Goal: Task Accomplishment & Management: Complete application form

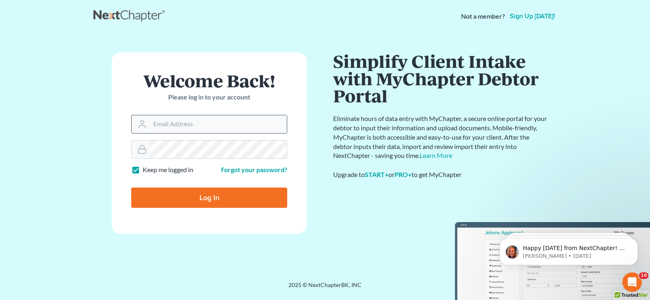
click at [191, 129] on input "Email Address" at bounding box center [218, 124] width 137 height 18
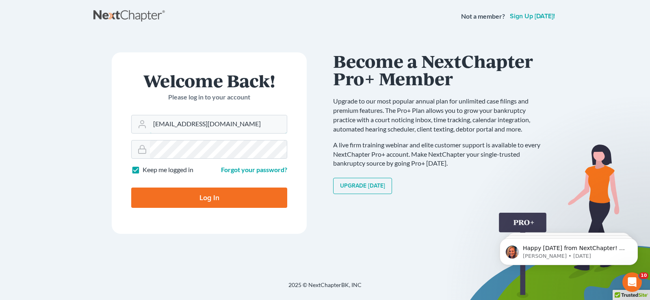
type input "[EMAIL_ADDRESS][DOMAIN_NAME]"
click at [131, 188] on input "Log In" at bounding box center [209, 198] width 156 height 20
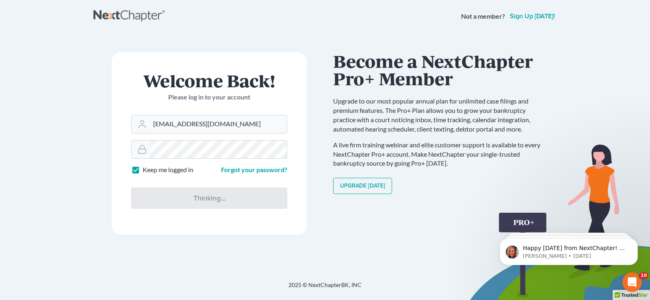
type input "Thinking..."
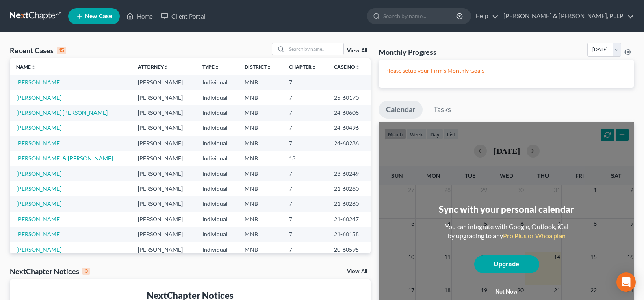
click at [28, 83] on link "[PERSON_NAME]" at bounding box center [38, 82] width 45 height 7
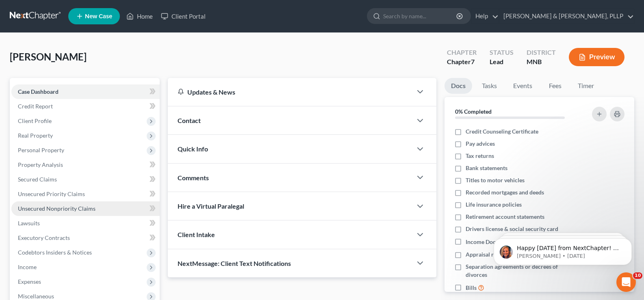
click at [56, 210] on span "Unsecured Nonpriority Claims" at bounding box center [57, 208] width 78 height 7
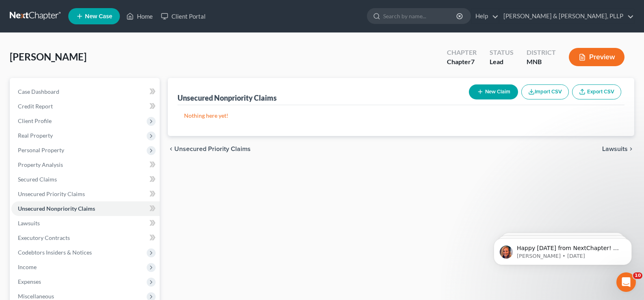
click at [495, 96] on button "New Claim" at bounding box center [493, 91] width 49 height 15
select select "0"
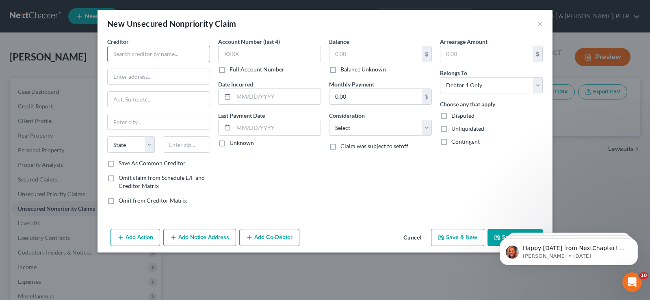
click at [158, 56] on input "text" at bounding box center [158, 54] width 103 height 16
type input "[GEOGRAPHIC_DATA]"
type input "[STREET_ADDRESS]"
type input "Crookston"
select select "24"
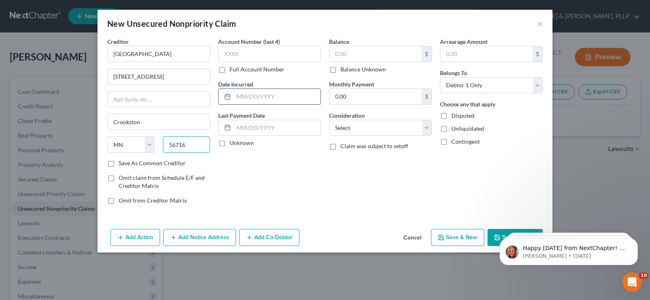
type input "56716"
click at [240, 97] on input "text" at bounding box center [277, 96] width 87 height 15
type input "2022"
click at [344, 51] on input "text" at bounding box center [375, 53] width 92 height 15
type input "305.75"
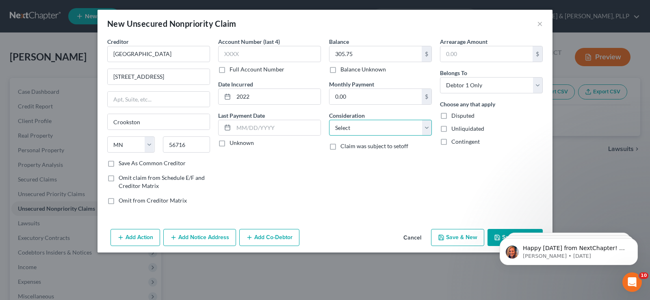
click at [365, 125] on select "Select Cable / Satellite Services Collection Agency Credit Card Debt Debt Couns…" at bounding box center [380, 128] width 103 height 16
select select "14"
click at [329, 120] on select "Select Cable / Satellite Services Collection Agency Credit Card Debt Debt Couns…" at bounding box center [380, 128] width 103 height 16
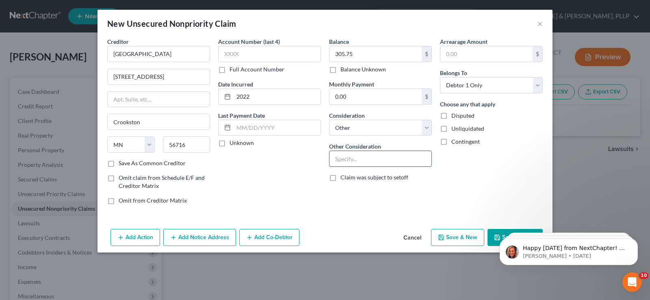
click at [366, 158] on input "text" at bounding box center [380, 158] width 102 height 15
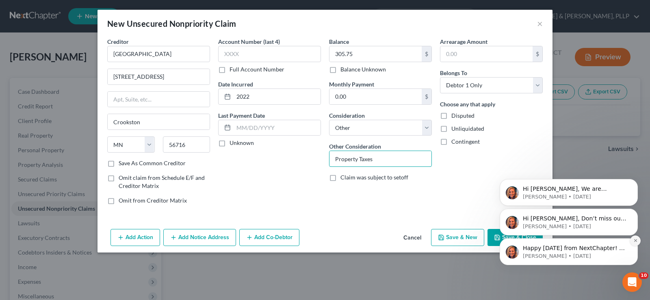
type input "Property Taxes"
click at [636, 240] on icon "Dismiss notification" at bounding box center [635, 240] width 4 height 4
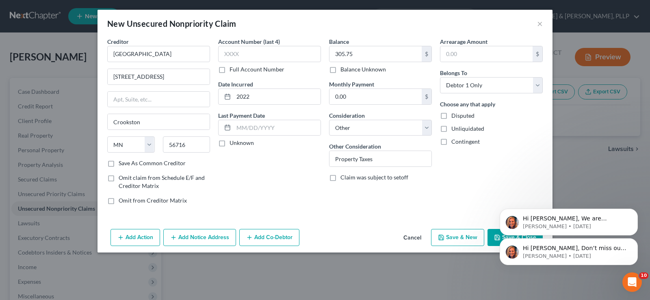
click at [636, 240] on icon "Dismiss notification" at bounding box center [636, 241] width 4 height 4
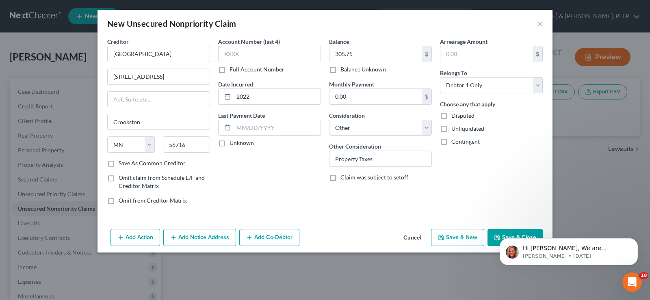
click at [636, 240] on icon "Dismiss notification" at bounding box center [636, 241] width 4 height 4
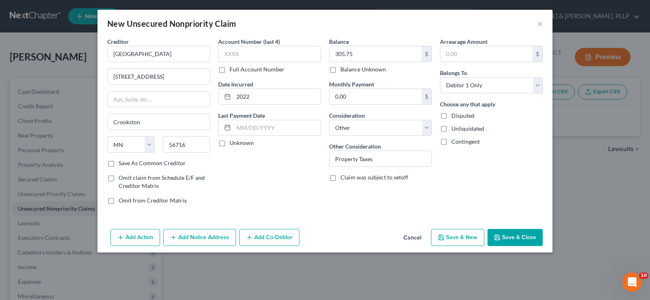
click at [514, 236] on button "Save & Close" at bounding box center [514, 237] width 55 height 17
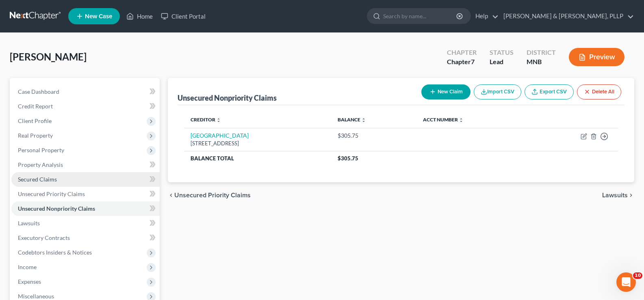
click at [45, 176] on span "Secured Claims" at bounding box center [37, 179] width 39 height 7
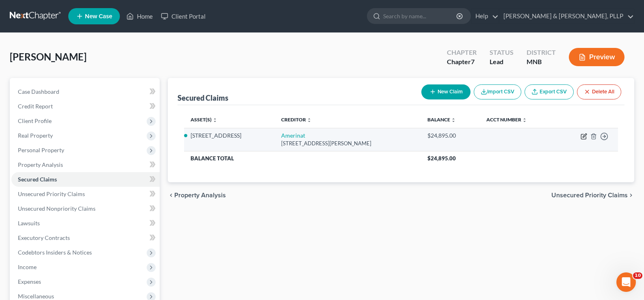
click at [583, 137] on icon "button" at bounding box center [585, 136] width 4 height 4
select select "31"
select select "2"
select select "0"
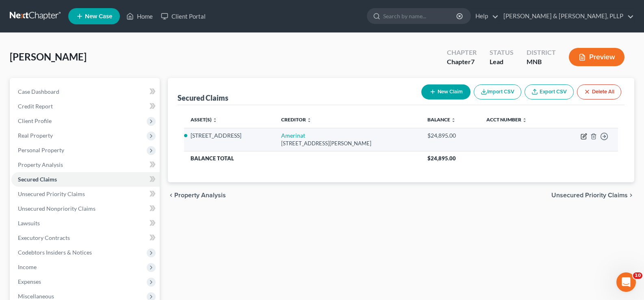
select select "0"
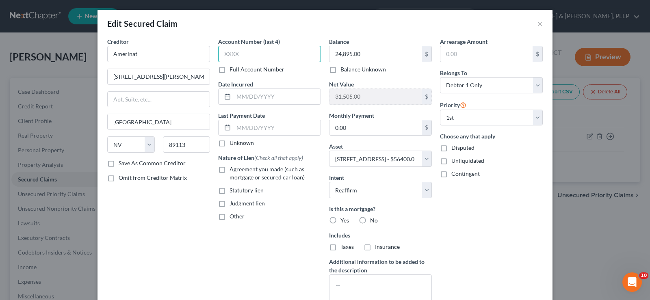
click at [262, 57] on input "text" at bounding box center [269, 54] width 103 height 16
type input "7237"
click at [239, 99] on input "text" at bounding box center [277, 96] width 87 height 15
type input "2010"
click at [230, 170] on label "Agreement you made (such as mortgage or secured car loan)" at bounding box center [275, 173] width 91 height 16
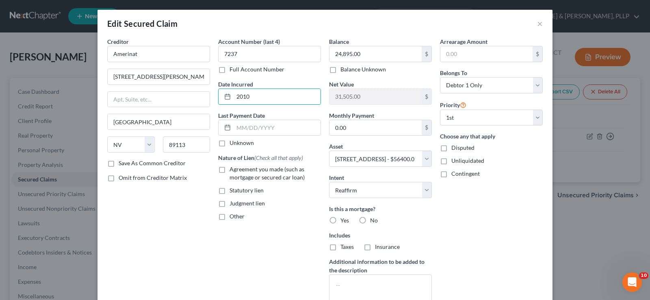
click at [233, 170] on input "Agreement you made (such as mortgage or secured car loan)" at bounding box center [235, 167] width 5 height 5
checkbox input "true"
click at [340, 220] on label "Yes" at bounding box center [344, 221] width 9 height 8
click at [344, 220] on input "Yes" at bounding box center [346, 219] width 5 height 5
radio input "true"
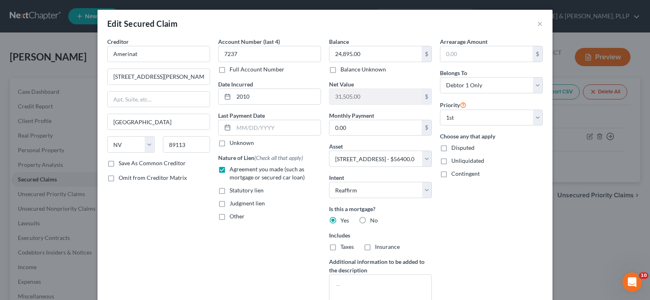
scroll to position [69, 0]
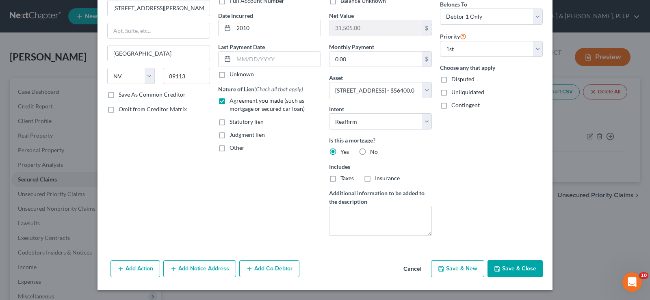
click at [510, 270] on button "Save & Close" at bounding box center [514, 268] width 55 height 17
select select
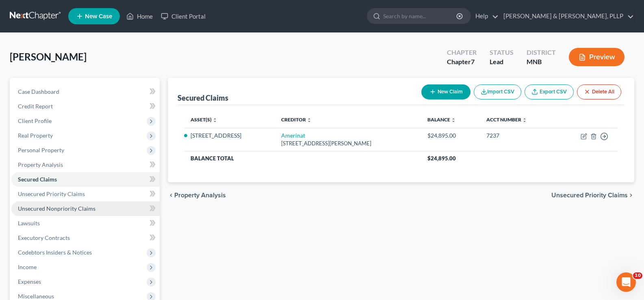
click at [60, 207] on span "Unsecured Nonpriority Claims" at bounding box center [57, 208] width 78 height 7
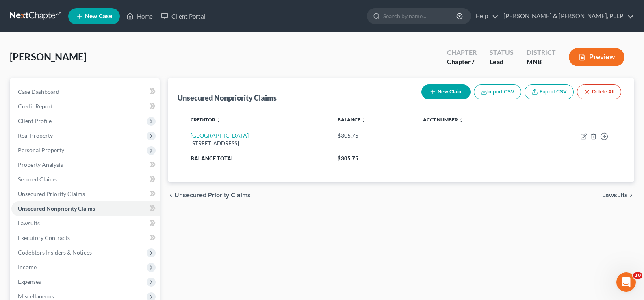
click at [447, 91] on button "New Claim" at bounding box center [445, 91] width 49 height 15
select select "0"
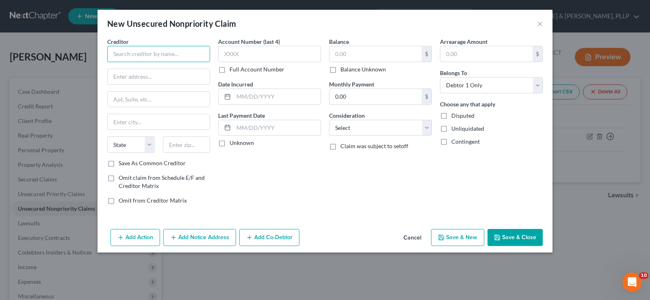
click at [152, 54] on input "text" at bounding box center [158, 54] width 103 height 16
type input "Consulting Radiologists, Ltd."
type input "[STREET_ADDRESS]"
type input "Eden Prairie"
select select "24"
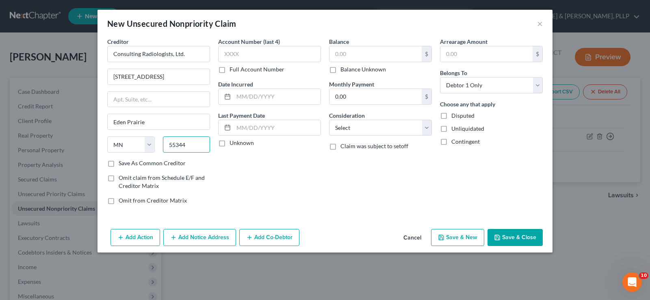
type input "55344"
click at [149, 164] on label "Save As Common Creditor" at bounding box center [152, 163] width 67 height 8
click at [127, 164] on input "Save As Common Creditor" at bounding box center [124, 161] width 5 height 5
checkbox input "true"
click at [269, 54] on input "text" at bounding box center [269, 54] width 103 height 16
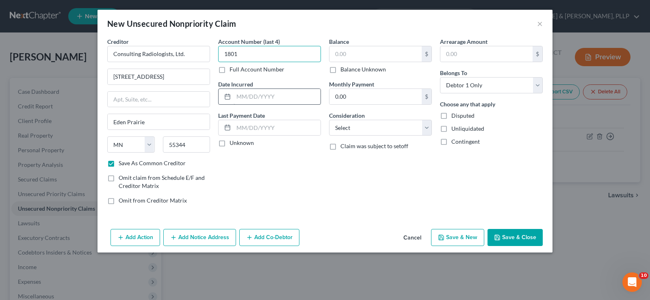
type input "1801"
click at [238, 97] on input "text" at bounding box center [277, 96] width 87 height 15
type input "04/2025"
click at [361, 54] on input "text" at bounding box center [375, 53] width 92 height 15
type input "240.95"
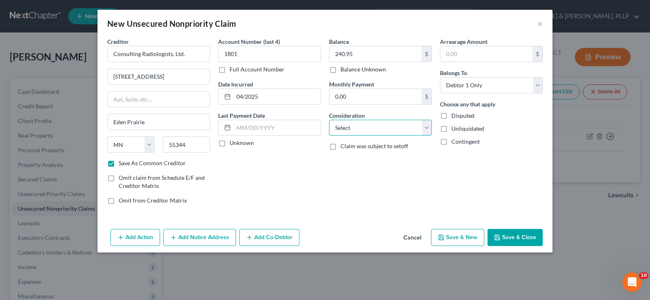
click at [368, 131] on select "Select Cable / Satellite Services Collection Agency Credit Card Debt Debt Couns…" at bounding box center [380, 128] width 103 height 16
select select "9"
click at [329, 120] on select "Select Cable / Satellite Services Collection Agency Credit Card Debt Debt Couns…" at bounding box center [380, 128] width 103 height 16
click at [454, 239] on button "Save & New" at bounding box center [457, 237] width 53 height 17
checkbox input "false"
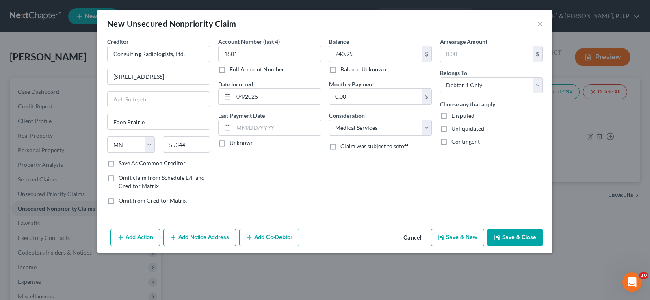
select select "0"
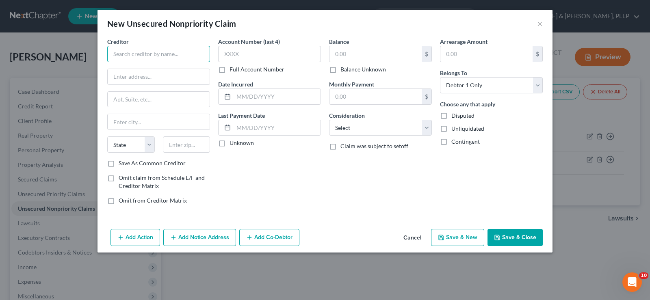
click at [154, 58] on input "text" at bounding box center [158, 54] width 103 height 16
type input "Riverview Health"
type input "[STREET_ADDRESS][US_STATE]"
type input "Crookston"
select select "24"
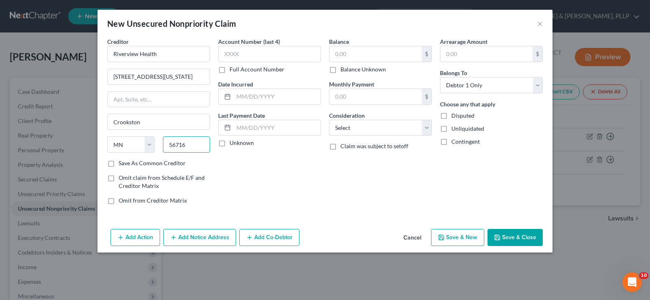
type input "56716"
click at [141, 164] on label "Save As Common Creditor" at bounding box center [152, 163] width 67 height 8
click at [127, 164] on input "Save As Common Creditor" at bounding box center [124, 161] width 5 height 5
checkbox input "true"
click at [251, 55] on input "text" at bounding box center [269, 54] width 103 height 16
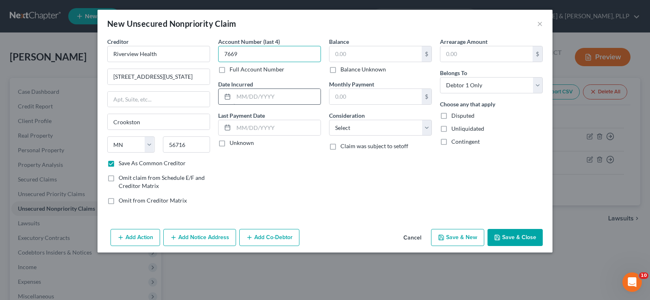
type input "7669"
click at [238, 94] on input "text" at bounding box center [277, 96] width 87 height 15
type input "2024"
click at [351, 53] on input "text" at bounding box center [375, 53] width 92 height 15
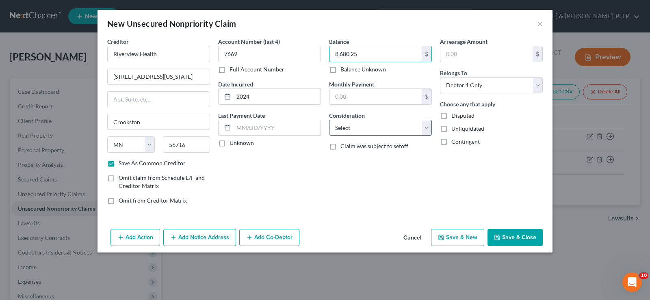
type input "8,680.25"
click at [352, 134] on select "Select Cable / Satellite Services Collection Agency Credit Card Debt Debt Couns…" at bounding box center [380, 128] width 103 height 16
select select "9"
click at [329, 120] on select "Select Cable / Satellite Services Collection Agency Credit Card Debt Debt Couns…" at bounding box center [380, 128] width 103 height 16
click at [454, 236] on button "Save & New" at bounding box center [457, 237] width 53 height 17
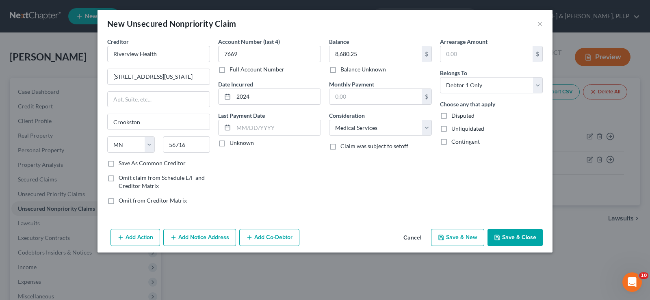
checkbox input "false"
select select "0"
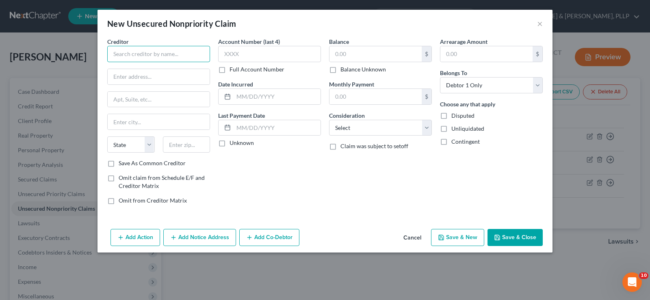
click at [189, 58] on input "text" at bounding box center [158, 54] width 103 height 16
type input "Altru"
type input "P.O. Box 13780"
type input "Grand Forks"
select select "29"
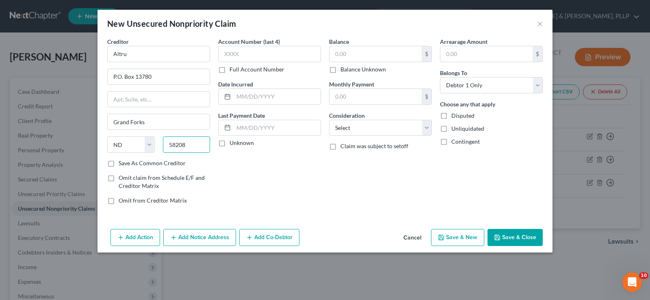
type input "58208"
click at [165, 162] on label "Save As Common Creditor" at bounding box center [152, 163] width 67 height 8
click at [127, 162] on input "Save As Common Creditor" at bounding box center [124, 161] width 5 height 5
checkbox input "true"
click at [254, 54] on input "text" at bounding box center [269, 54] width 103 height 16
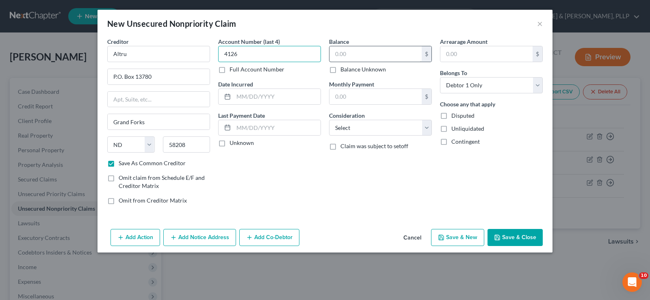
type input "4126"
click at [360, 50] on input "text" at bounding box center [375, 53] width 92 height 15
type input "8,908.27"
click at [356, 128] on select "Select Cable / Satellite Services Collection Agency Credit Card Debt Debt Couns…" at bounding box center [380, 128] width 103 height 16
select select "9"
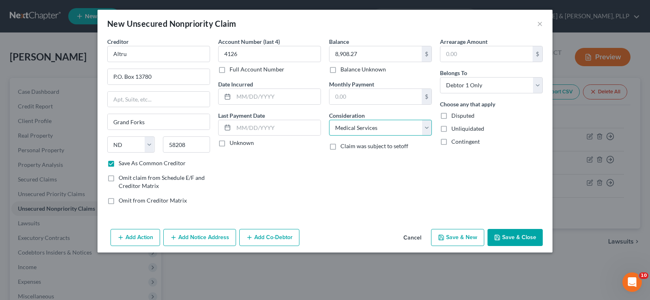
click at [329, 120] on select "Select Cable / Satellite Services Collection Agency Credit Card Debt Debt Couns…" at bounding box center [380, 128] width 103 height 16
click at [204, 236] on button "Add Notice Address" at bounding box center [199, 237] width 73 height 17
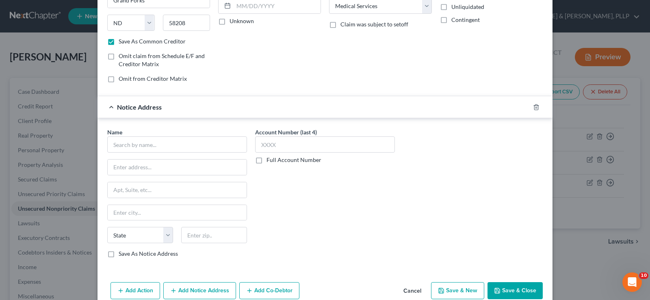
scroll to position [137, 0]
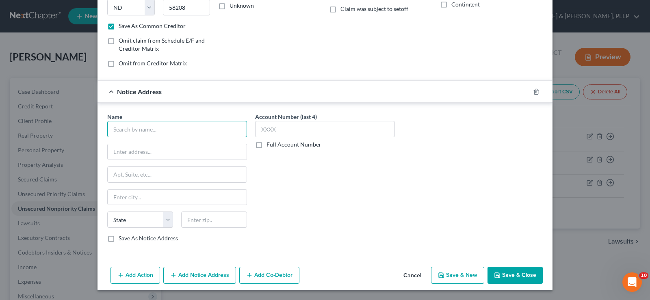
click at [160, 128] on input "text" at bounding box center [177, 129] width 140 height 16
type input "Ingenuity RM, LLC"
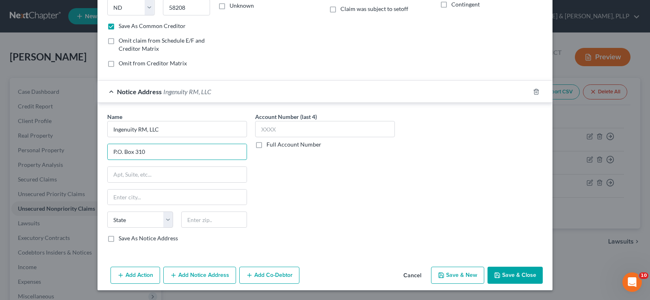
type input "P.O. Box 310"
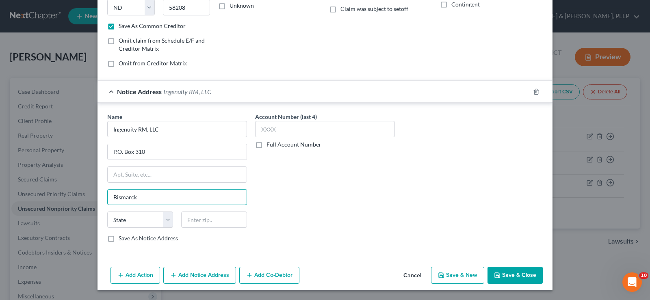
type input "Bismarck"
select select "29"
type input "58501"
click at [124, 239] on label "Save As Notice Address" at bounding box center [148, 238] width 59 height 8
click at [124, 239] on input "Save As Notice Address" at bounding box center [124, 236] width 5 height 5
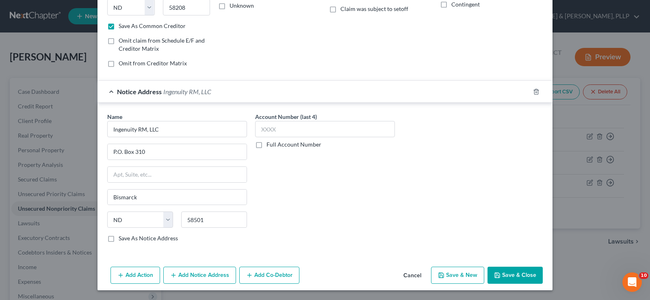
checkbox input "true"
click at [201, 277] on button "Add Notice Address" at bounding box center [199, 275] width 73 height 17
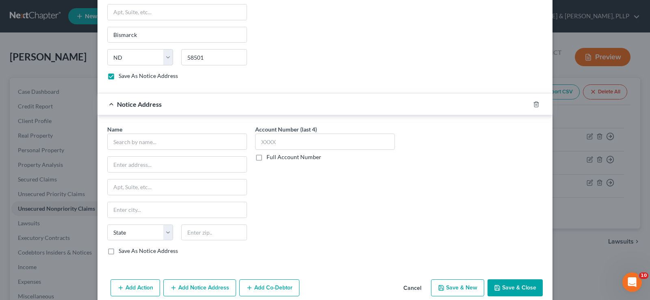
scroll to position [312, 0]
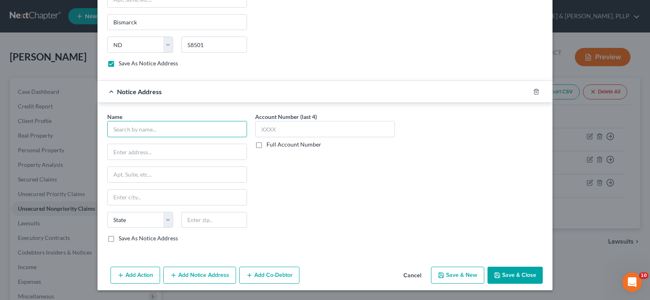
click at [159, 135] on input "text" at bounding box center [177, 129] width 140 height 16
type input "J"
type input "[PERSON_NAME] [PERSON_NAME] [PERSON_NAME] & [PERSON_NAME]"
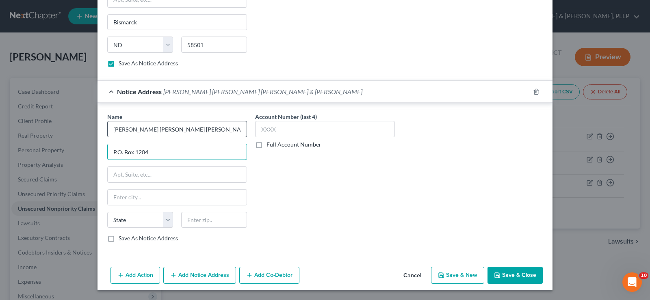
type input "P.O. Box 1204"
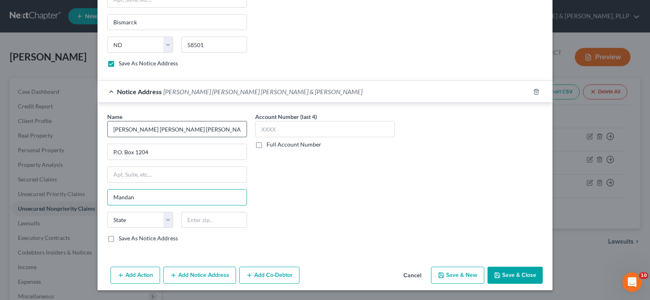
type input "Mandan"
select select "29"
type input "58554"
click at [134, 240] on label "Save As Notice Address" at bounding box center [148, 238] width 59 height 8
click at [127, 240] on input "Save As Notice Address" at bounding box center [124, 236] width 5 height 5
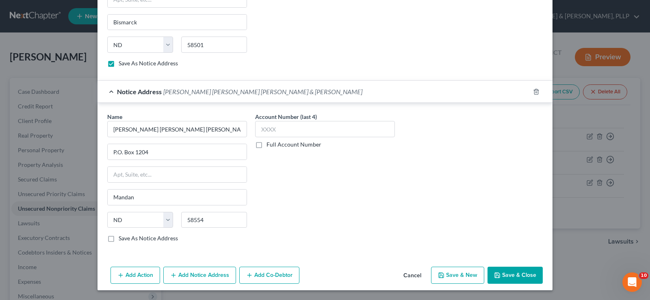
checkbox input "true"
click at [457, 277] on button "Save & New" at bounding box center [457, 275] width 53 height 17
select select "0"
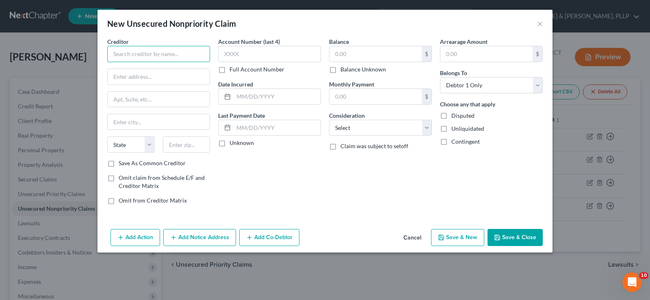
click at [168, 58] on input "text" at bounding box center [158, 54] width 103 height 16
type input "Spectra Health"
type input "[STREET_ADDRESS]"
type input "Grand Forks"
select select "29"
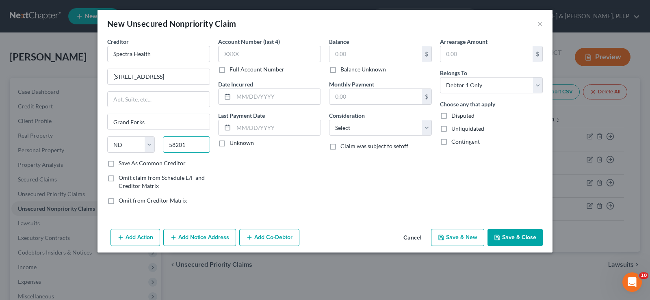
type input "58201"
click at [146, 165] on label "Save As Common Creditor" at bounding box center [152, 163] width 67 height 8
click at [127, 165] on input "Save As Common Creditor" at bounding box center [124, 161] width 5 height 5
checkbox input "true"
click at [252, 50] on input "text" at bounding box center [269, 54] width 103 height 16
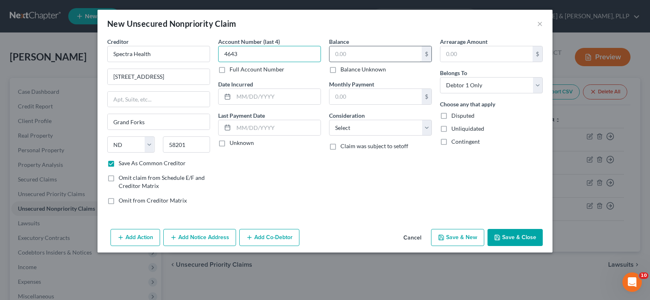
type input "4643"
click at [352, 56] on input "text" at bounding box center [375, 53] width 92 height 15
type input "298"
click at [356, 130] on select "Select Cable / Satellite Services Collection Agency Credit Card Debt Debt Couns…" at bounding box center [380, 128] width 103 height 16
select select "9"
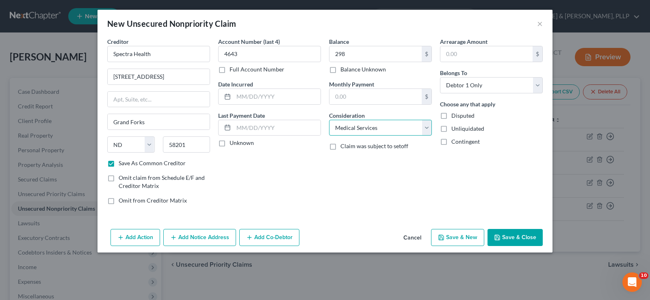
click at [329, 120] on select "Select Cable / Satellite Services Collection Agency Credit Card Debt Debt Couns…" at bounding box center [380, 128] width 103 height 16
click at [453, 240] on button "Save & New" at bounding box center [457, 237] width 53 height 17
checkbox input "false"
select select "0"
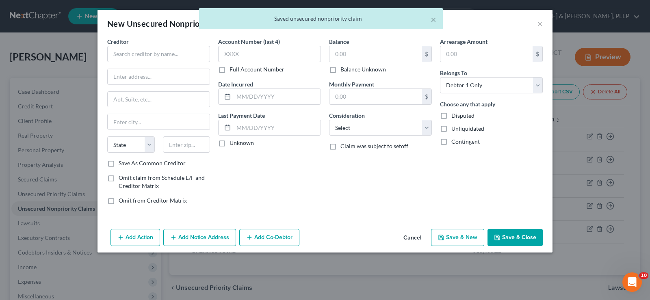
click at [536, 23] on div "× Saved unsecured nonpriority claim" at bounding box center [321, 20] width 650 height 25
click at [409, 238] on button "Cancel" at bounding box center [412, 238] width 31 height 16
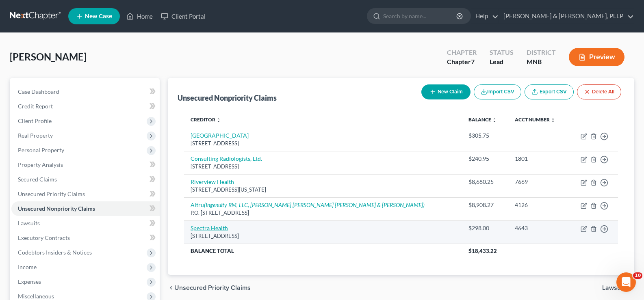
click at [214, 229] on link "Spectra Health" at bounding box center [209, 228] width 37 height 7
select select "29"
select select "9"
select select "0"
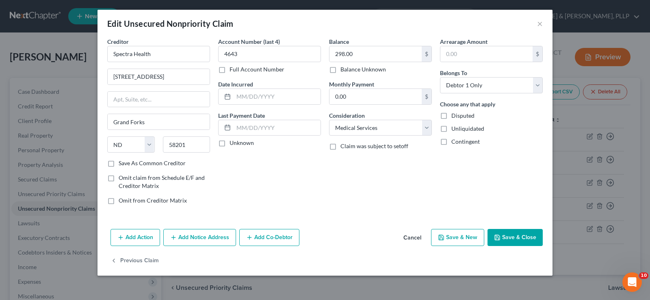
click at [194, 235] on button "Add Notice Address" at bounding box center [199, 237] width 73 height 17
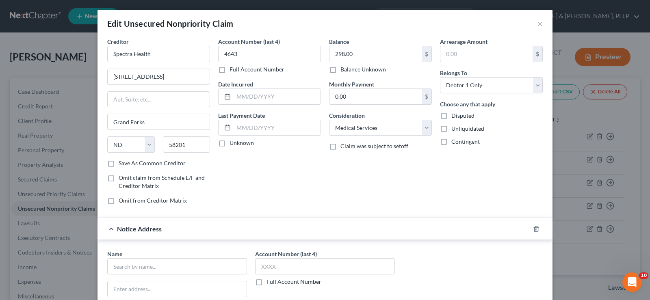
scroll to position [160, 0]
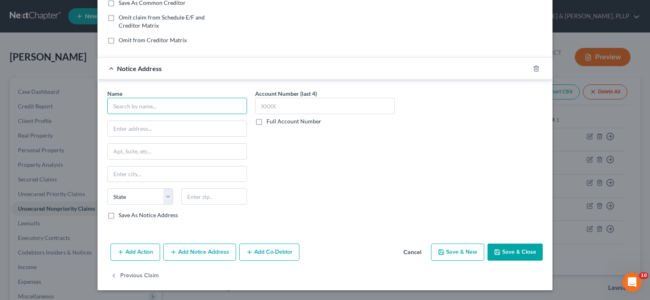
click at [210, 105] on input "text" at bounding box center [177, 106] width 140 height 16
type input "Americollect"
type input "P.O. Box 1690"
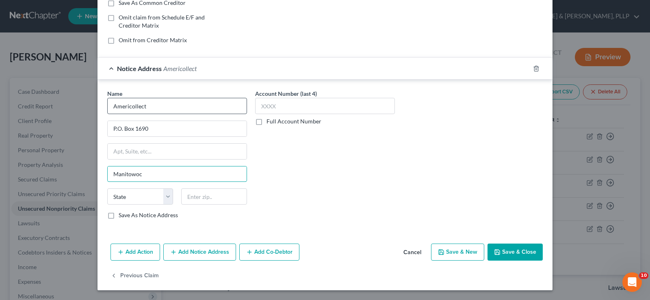
type input "Manitowoc"
select select "52"
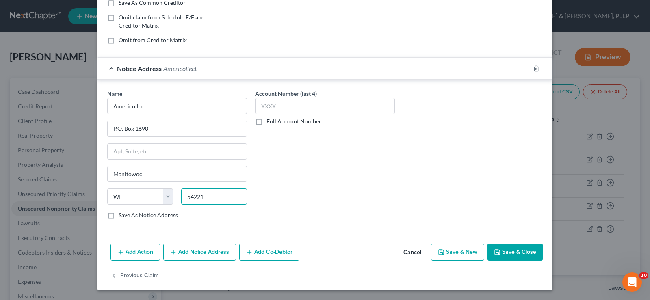
type input "54221"
click at [158, 214] on label "Save As Notice Address" at bounding box center [148, 215] width 59 height 8
click at [127, 214] on input "Save As Notice Address" at bounding box center [124, 213] width 5 height 5
click at [451, 251] on button "Save & New" at bounding box center [457, 252] width 53 height 17
checkbox input "false"
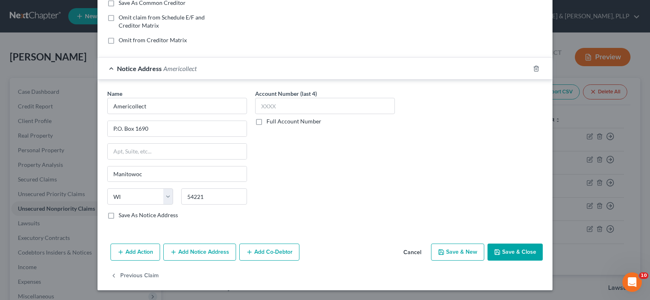
select select "0"
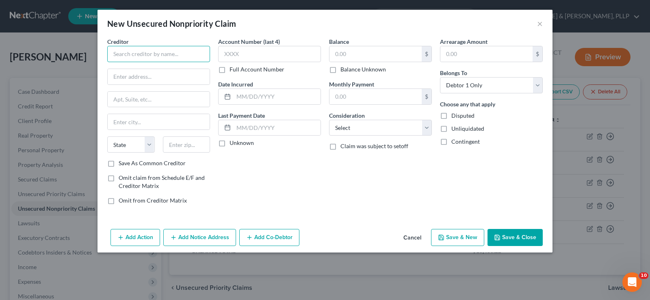
click at [173, 57] on input "text" at bounding box center [158, 54] width 103 height 16
type input "j"
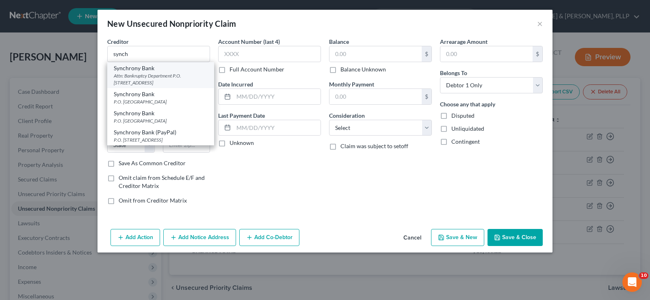
click at [156, 76] on div "Attn: Bankruptcy Department P.O. [STREET_ADDRESS]" at bounding box center [161, 79] width 94 height 14
type input "Synchrony Bank"
type input "Attn: Bankruptcy Department"
type input "P.O. Box 71783"
type input "[GEOGRAPHIC_DATA]"
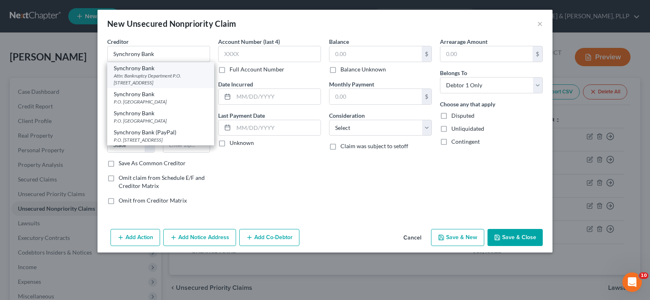
select select "39"
type input "19176"
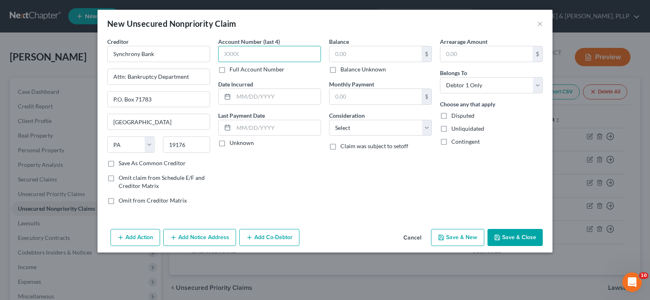
click at [255, 56] on input "text" at bounding box center [269, 54] width 103 height 16
type input "8501"
click at [349, 56] on input "text" at bounding box center [375, 53] width 92 height 15
type input "1,898.15"
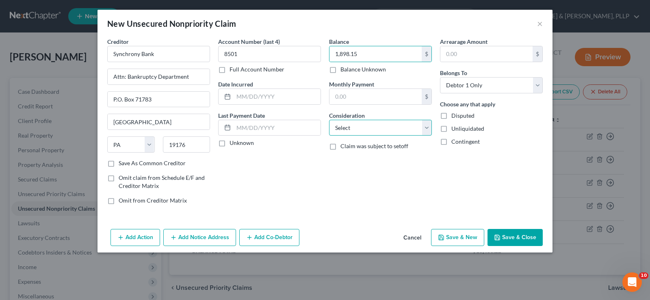
click at [360, 129] on select "Select Cable / Satellite Services Collection Agency Credit Card Debt Debt Couns…" at bounding box center [380, 128] width 103 height 16
select select "2"
click at [329, 120] on select "Select Cable / Satellite Services Collection Agency Credit Card Debt Debt Couns…" at bounding box center [380, 128] width 103 height 16
click at [460, 238] on button "Save & New" at bounding box center [457, 237] width 53 height 17
select select "0"
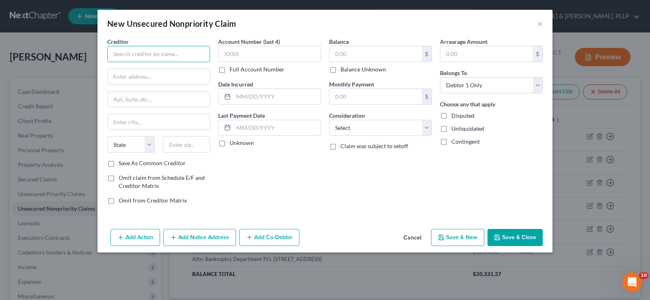
click at [132, 51] on input "text" at bounding box center [158, 54] width 103 height 16
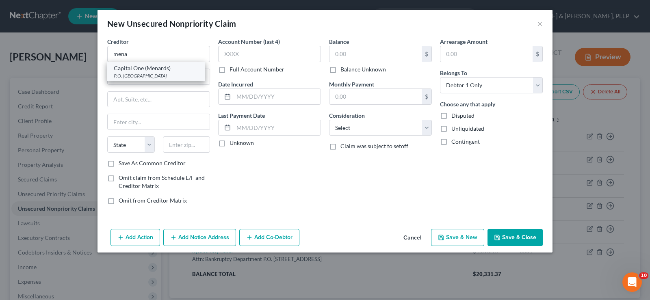
click at [126, 72] on div "P.O. [GEOGRAPHIC_DATA]" at bounding box center [156, 75] width 84 height 7
type input "Capital One (Menards)"
type input "P.O. Box 85619"
type input "[GEOGRAPHIC_DATA]"
select select "48"
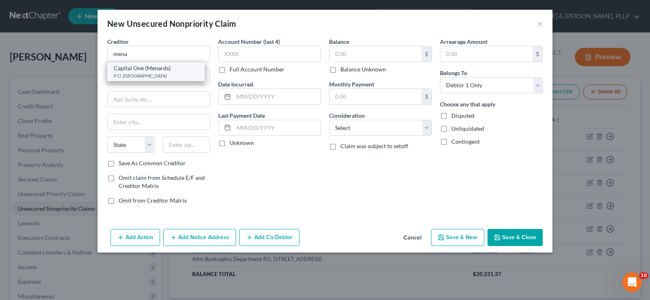
type input "23285"
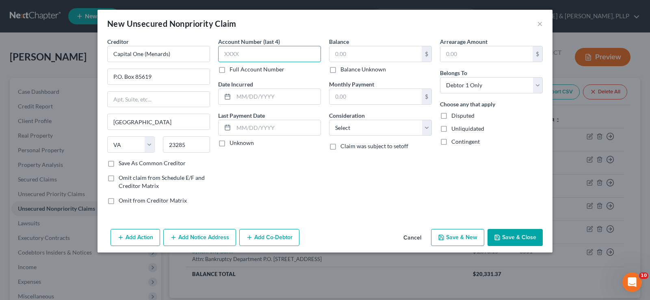
click at [233, 54] on input "text" at bounding box center [269, 54] width 103 height 16
type input "1356"
click at [354, 50] on input "text" at bounding box center [375, 53] width 92 height 15
type input "962.67"
click at [351, 137] on div "Balance 962.67 $ Balance Unknown Balance Undetermined 962.67 $ Balance Unknown …" at bounding box center [380, 124] width 111 height 174
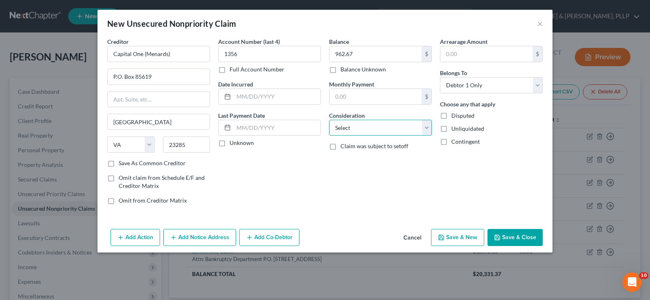
click at [355, 132] on select "Select Cable / Satellite Services Collection Agency Credit Card Debt Debt Couns…" at bounding box center [380, 128] width 103 height 16
select select "2"
click at [329, 120] on select "Select Cable / Satellite Services Collection Agency Credit Card Debt Debt Couns…" at bounding box center [380, 128] width 103 height 16
click at [457, 238] on button "Save & New" at bounding box center [457, 237] width 53 height 17
select select "0"
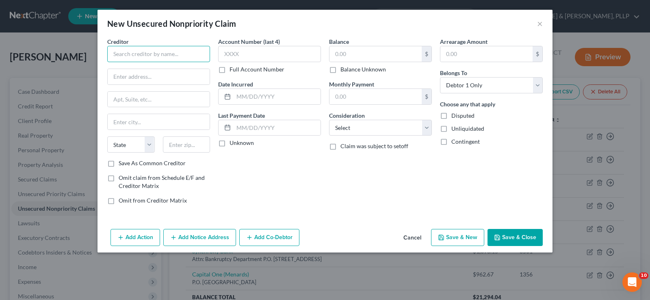
click at [136, 56] on input "text" at bounding box center [158, 54] width 103 height 16
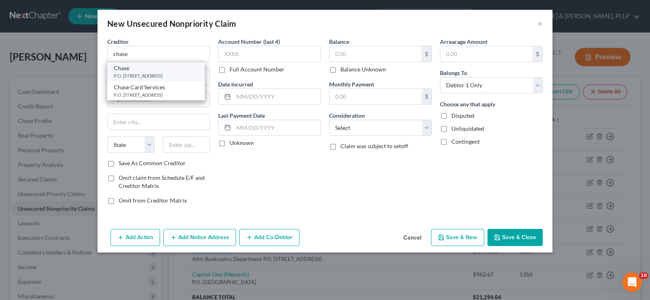
click at [172, 73] on div "P.O. [STREET_ADDRESS]" at bounding box center [156, 75] width 84 height 7
type input "Chase"
type input "P.O. Box 15548"
type input "Wilmington"
select select "7"
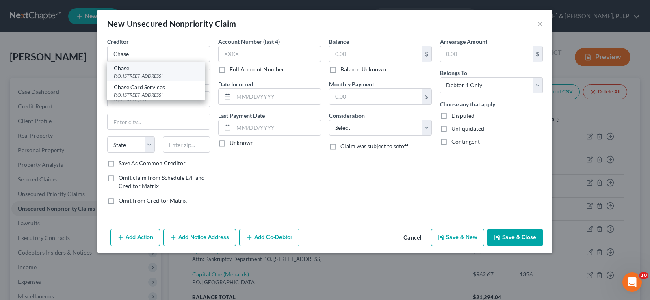
type input "19886"
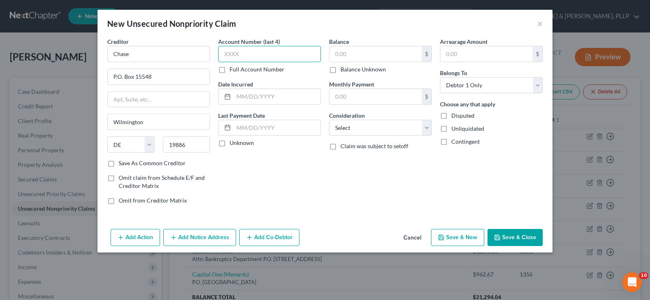
click at [243, 56] on input "text" at bounding box center [269, 54] width 103 height 16
type input "7121"
click at [353, 49] on input "text" at bounding box center [375, 53] width 92 height 15
type input "2,729.28"
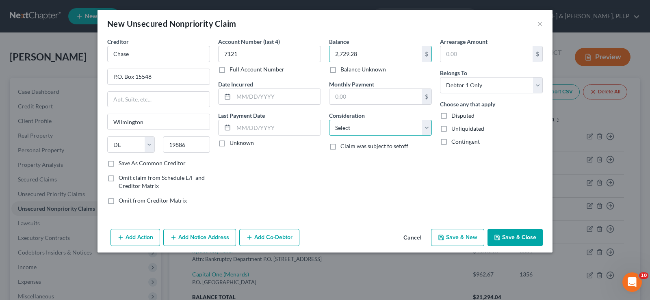
click at [346, 130] on select "Select Cable / Satellite Services Collection Agency Credit Card Debt Debt Couns…" at bounding box center [380, 128] width 103 height 16
select select "2"
click at [329, 120] on select "Select Cable / Satellite Services Collection Agency Credit Card Debt Debt Couns…" at bounding box center [380, 128] width 103 height 16
click at [453, 241] on button "Save & New" at bounding box center [457, 237] width 53 height 17
select select "0"
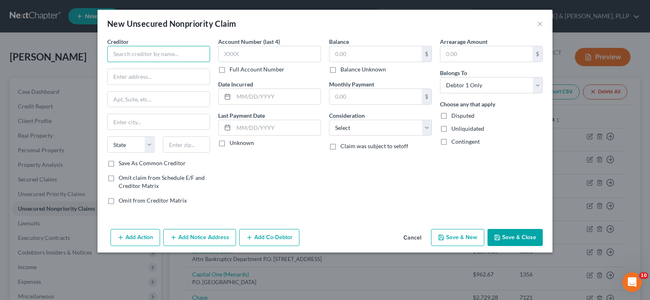
click at [183, 54] on input "text" at bounding box center [158, 54] width 103 height 16
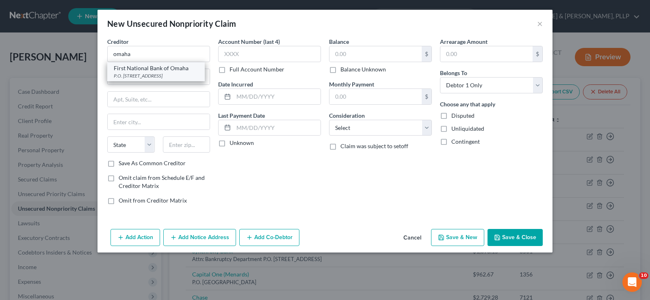
click at [168, 75] on div "P.O. [STREET_ADDRESS]" at bounding box center [156, 75] width 84 height 7
type input "First National Bank of Omaha"
type input "P.O. Box 2340"
type input "[GEOGRAPHIC_DATA]"
select select "30"
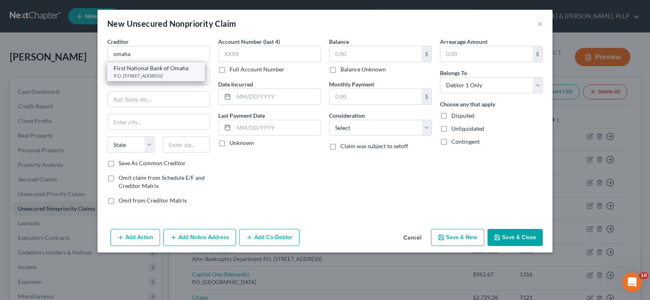
type input "68103"
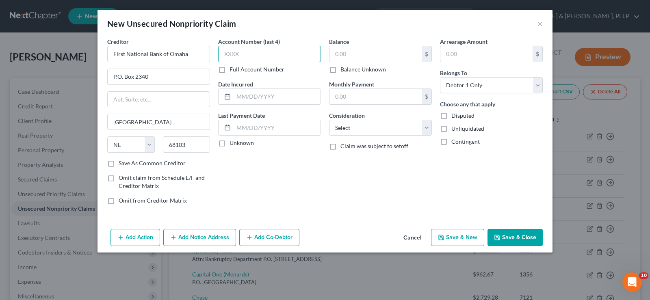
click at [250, 55] on input "text" at bounding box center [269, 54] width 103 height 16
type input "1265"
click at [353, 54] on input "text" at bounding box center [375, 53] width 92 height 15
type input "2,005.01"
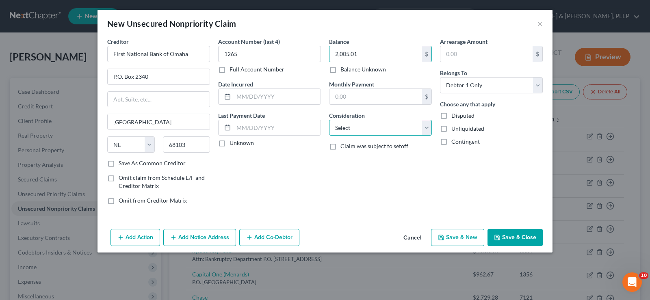
click at [349, 126] on select "Select Cable / Satellite Services Collection Agency Credit Card Debt Debt Couns…" at bounding box center [380, 128] width 103 height 16
select select "2"
click at [329, 120] on select "Select Cable / Satellite Services Collection Agency Credit Card Debt Debt Couns…" at bounding box center [380, 128] width 103 height 16
click at [454, 239] on button "Save & New" at bounding box center [457, 237] width 53 height 17
select select "0"
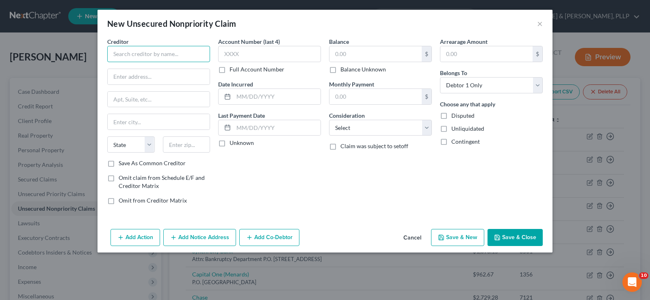
click at [152, 49] on input "text" at bounding box center [158, 54] width 103 height 16
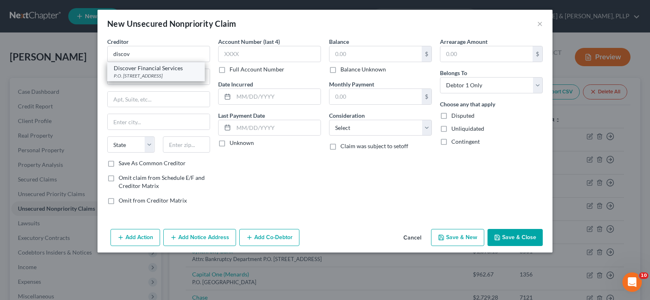
click at [149, 74] on div "P.O. [STREET_ADDRESS]" at bounding box center [156, 75] width 84 height 7
type input "Discover Financial Services"
type input "P.O. Box 30943"
type input "[GEOGRAPHIC_DATA]"
select select "46"
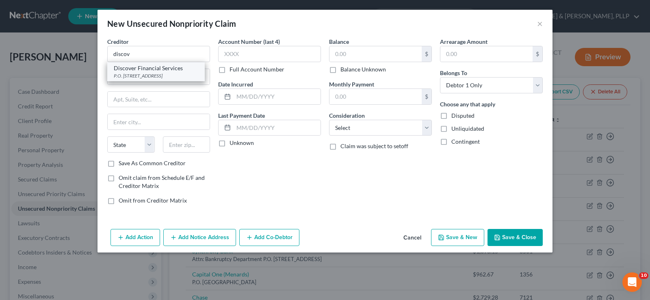
type input "84130"
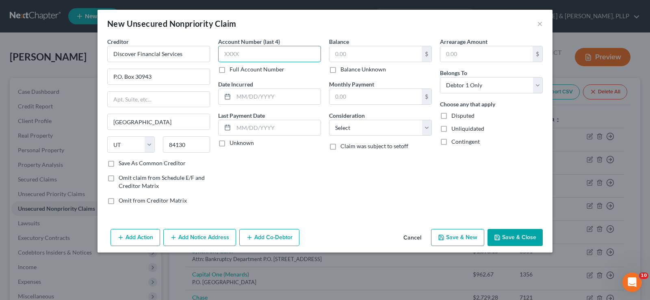
click at [255, 55] on input "text" at bounding box center [269, 54] width 103 height 16
click at [357, 56] on input "text" at bounding box center [375, 53] width 92 height 15
type input "20,148.19"
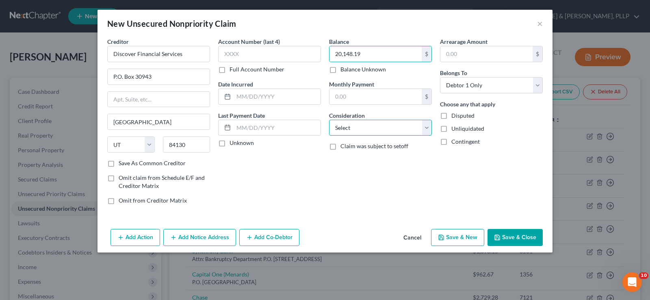
click at [360, 128] on select "Select Cable / Satellite Services Collection Agency Credit Card Debt Debt Couns…" at bounding box center [380, 128] width 103 height 16
select select "2"
click at [329, 120] on select "Select Cable / Satellite Services Collection Agency Credit Card Debt Debt Couns…" at bounding box center [380, 128] width 103 height 16
click at [205, 236] on button "Add Notice Address" at bounding box center [199, 237] width 73 height 17
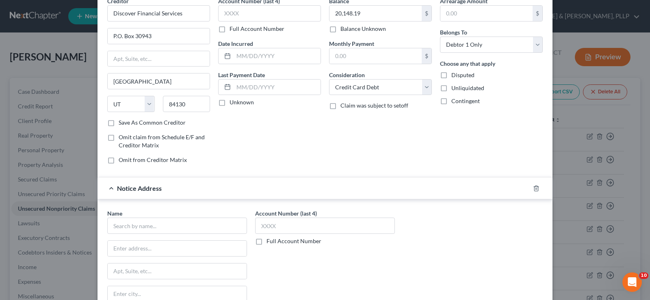
scroll to position [81, 0]
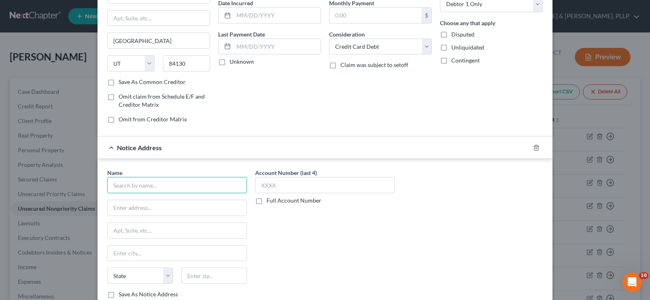
click at [182, 188] on input "text" at bounding box center [177, 185] width 140 height 16
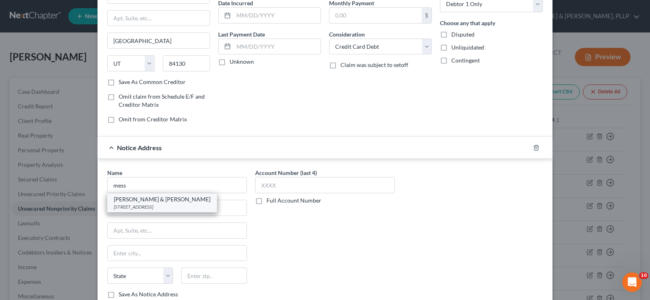
click at [171, 206] on div "[STREET_ADDRESS]" at bounding box center [162, 207] width 97 height 7
type input "[PERSON_NAME] & [PERSON_NAME]"
type input "[STREET_ADDRESS]"
type input "[GEOGRAPHIC_DATA]"
select select "24"
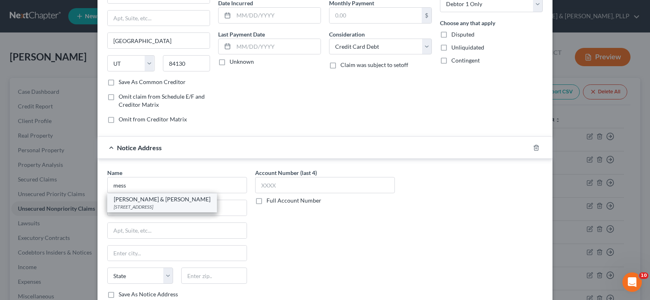
type input "55441"
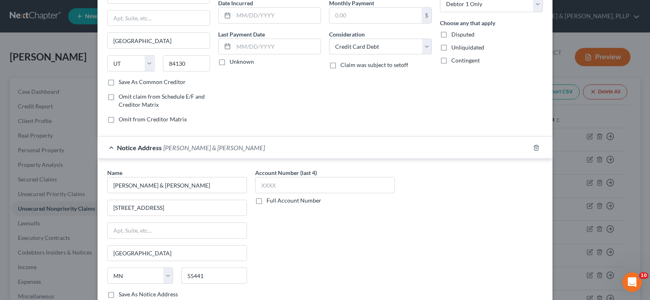
scroll to position [137, 0]
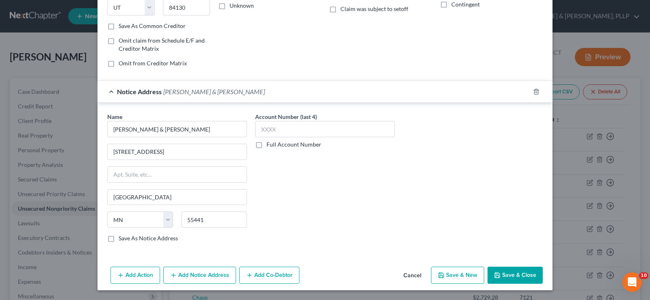
click at [455, 275] on button "Save & New" at bounding box center [457, 275] width 53 height 17
select select "0"
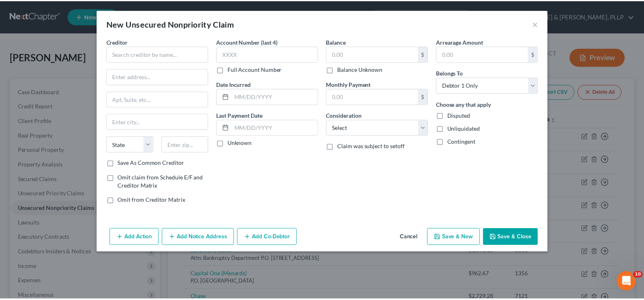
scroll to position [0, 0]
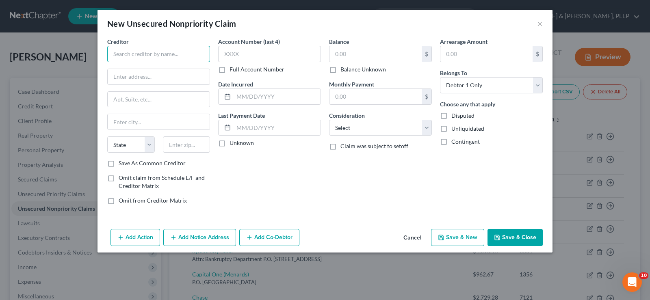
click at [164, 55] on input "text" at bounding box center [158, 54] width 103 height 16
type input "Unity Bank"
type input "[STREET_ADDRESS]"
type input "Augusta"
select select "24"
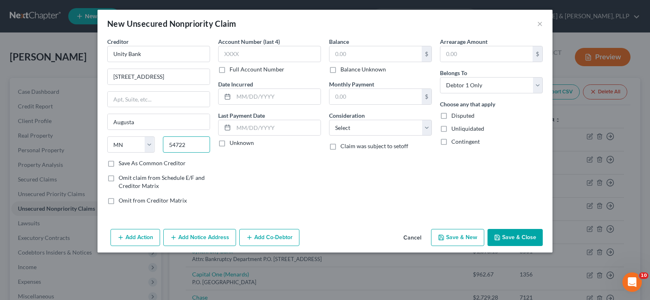
type input "54722"
click at [138, 165] on label "Save As Common Creditor" at bounding box center [152, 163] width 67 height 8
click at [127, 165] on input "Save As Common Creditor" at bounding box center [124, 161] width 5 height 5
checkbox input "true"
select select "52"
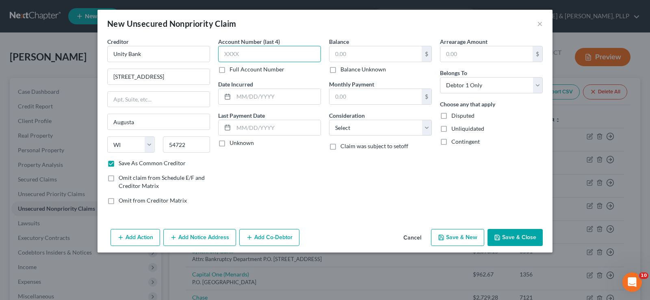
click at [262, 46] on input "text" at bounding box center [269, 54] width 103 height 16
type input "3090"
click at [371, 56] on input "text" at bounding box center [375, 53] width 92 height 15
type input "566.89"
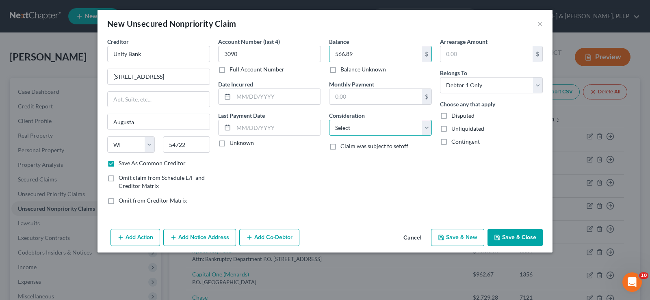
click at [365, 126] on select "Select Cable / Satellite Services Collection Agency Credit Card Debt Debt Couns…" at bounding box center [380, 128] width 103 height 16
select select "14"
click at [329, 120] on select "Select Cable / Satellite Services Collection Agency Credit Card Debt Debt Couns…" at bounding box center [380, 128] width 103 height 16
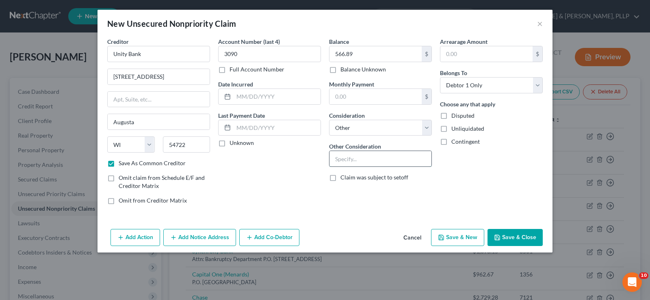
click at [364, 158] on input "text" at bounding box center [380, 158] width 102 height 15
type input "Reserve Line of Credit"
click at [454, 240] on button "Save & New" at bounding box center [457, 237] width 53 height 17
select select "0"
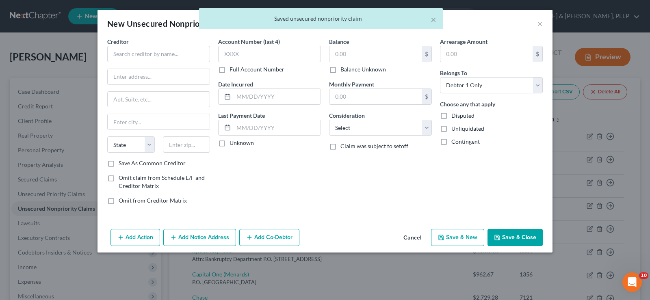
click at [409, 238] on button "Cancel" at bounding box center [412, 238] width 31 height 16
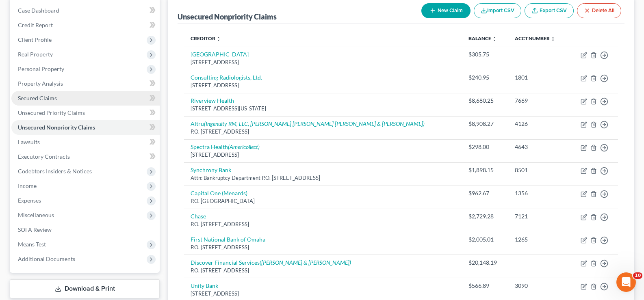
scroll to position [122, 0]
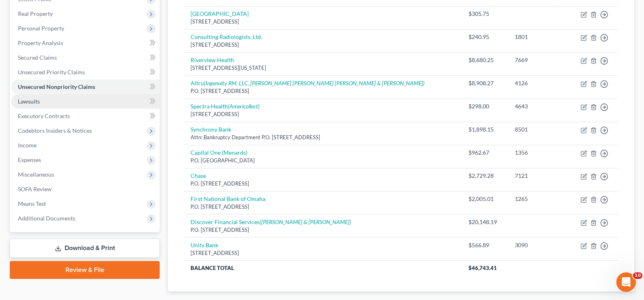
click at [82, 106] on link "Lawsuits" at bounding box center [85, 101] width 148 height 15
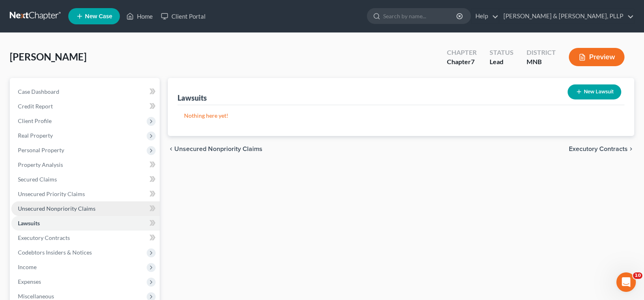
click at [74, 210] on span "Unsecured Nonpriority Claims" at bounding box center [57, 208] width 78 height 7
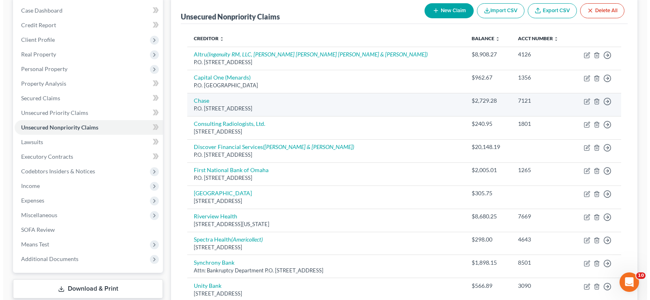
scroll to position [122, 0]
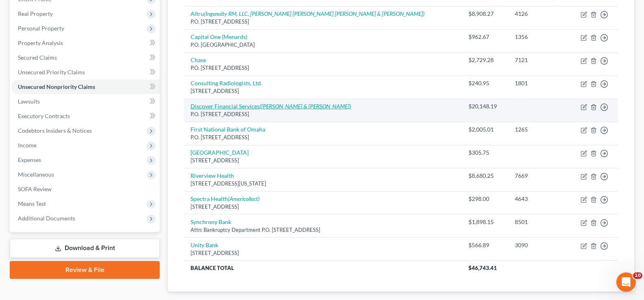
click at [291, 107] on icon "([PERSON_NAME] & [PERSON_NAME])" at bounding box center [305, 106] width 91 height 7
select select "46"
select select "2"
select select "0"
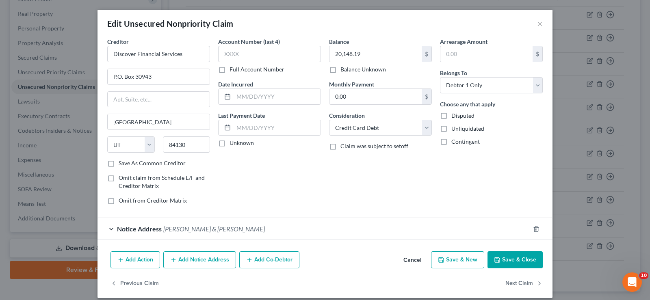
scroll to position [8, 0]
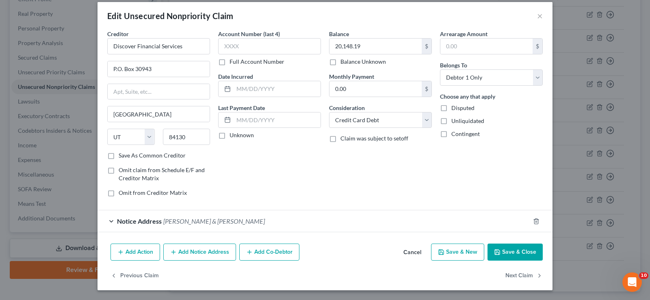
click at [133, 250] on button "Add Action" at bounding box center [135, 252] width 50 height 17
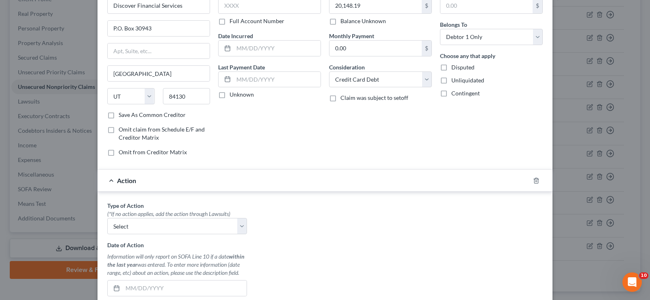
scroll to position [170, 0]
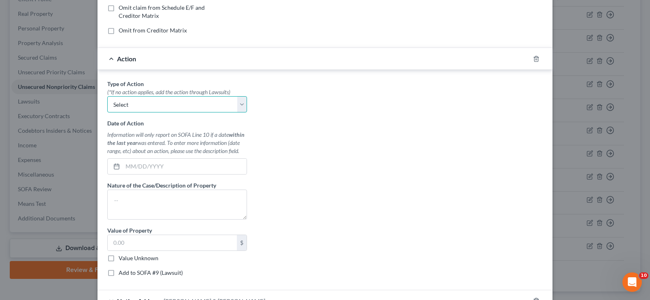
click at [241, 103] on select "Select Repossession Garnishment Foreclosure Personal Injury Attached, Seized, O…" at bounding box center [177, 104] width 140 height 16
click at [328, 164] on div "Type of Action * (*If no action applies, add the action through Lawsuits) Selec…" at bounding box center [325, 182] width 444 height 204
click at [534, 58] on icon "button" at bounding box center [536, 58] width 4 height 5
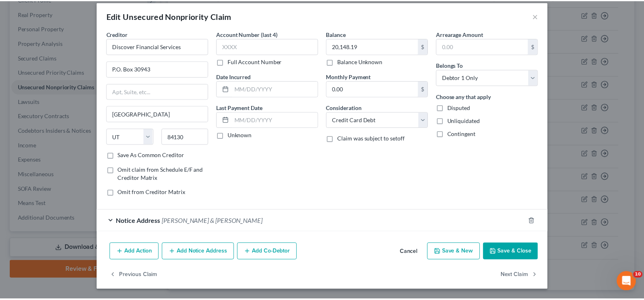
scroll to position [8, 0]
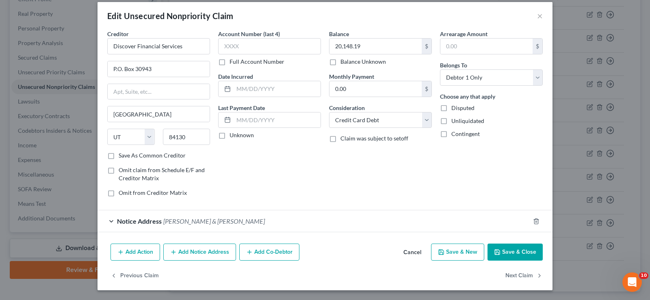
click at [406, 253] on button "Cancel" at bounding box center [412, 253] width 31 height 16
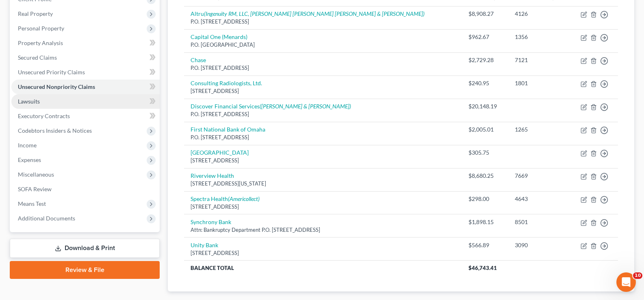
click at [34, 105] on link "Lawsuits" at bounding box center [85, 101] width 148 height 15
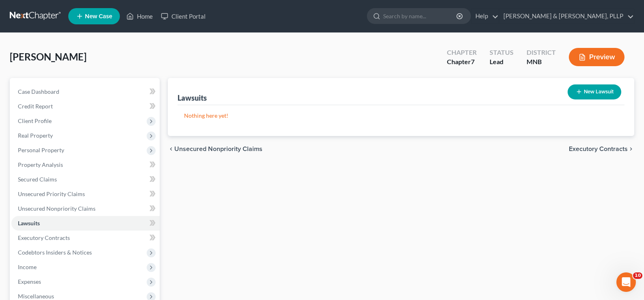
click at [592, 93] on button "New Lawsuit" at bounding box center [595, 91] width 54 height 15
select select "0"
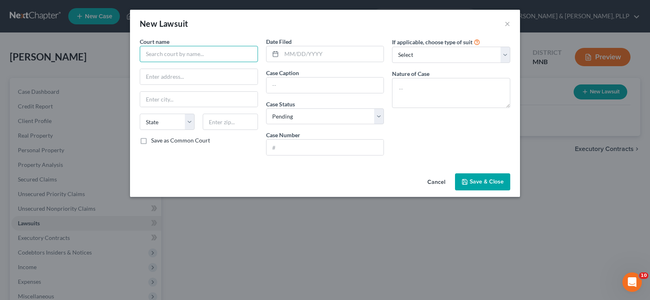
click at [193, 54] on input "text" at bounding box center [199, 54] width 118 height 16
type input "Polk County District Court"
drag, startPoint x: 234, startPoint y: 78, endPoint x: 114, endPoint y: 77, distance: 119.8
click at [114, 77] on div "New Lawsuit × Court name * Polk County District Court [GEOGRAPHIC_DATA] [US_STA…" at bounding box center [325, 150] width 650 height 300
type input "[STREET_ADDRESS]"
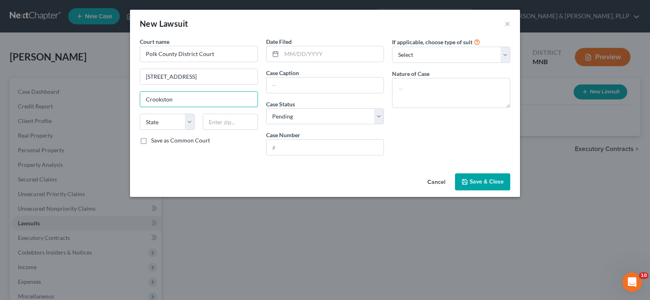
type input "Crookston"
select select "24"
type input "56716"
click at [191, 142] on label "Save as Common Court" at bounding box center [180, 140] width 59 height 8
click at [160, 142] on input "Save as Common Court" at bounding box center [156, 138] width 5 height 5
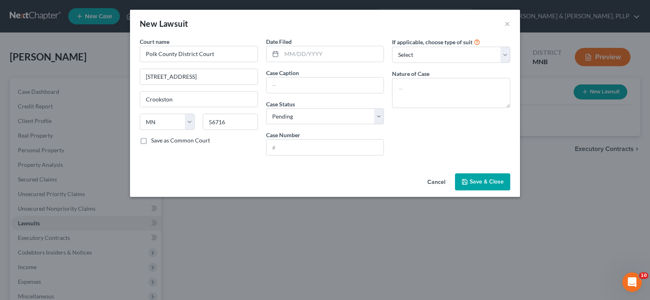
checkbox input "true"
click at [287, 53] on input "text" at bounding box center [333, 53] width 102 height 15
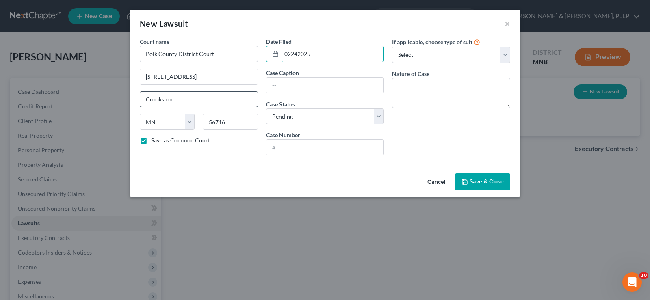
type input "02242025"
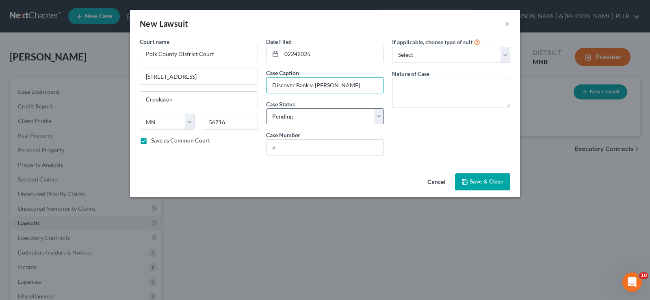
type input "Discover Bank v. [PERSON_NAME]"
click at [287, 113] on select "Select Pending On Appeal Concluded" at bounding box center [325, 116] width 118 height 16
select select "2"
click at [266, 108] on select "Select Pending On Appeal Concluded" at bounding box center [325, 116] width 118 height 16
click at [296, 147] on input "text" at bounding box center [324, 147] width 117 height 15
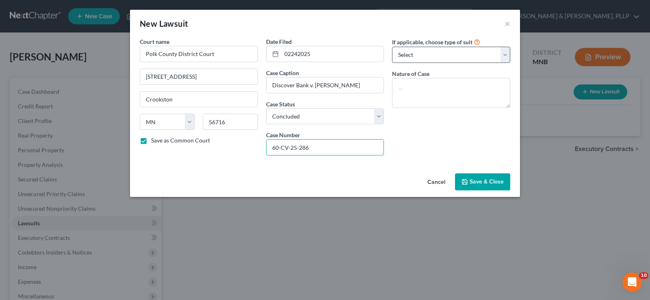
type input "60-CV-25-286"
click at [449, 57] on select "Select Repossession Garnishment Foreclosure Attached, Seized, Or Levied Other" at bounding box center [451, 55] width 118 height 16
select select "4"
click at [392, 47] on select "Select Repossession Garnishment Foreclosure Attached, Seized, Or Levied Other" at bounding box center [451, 55] width 118 height 16
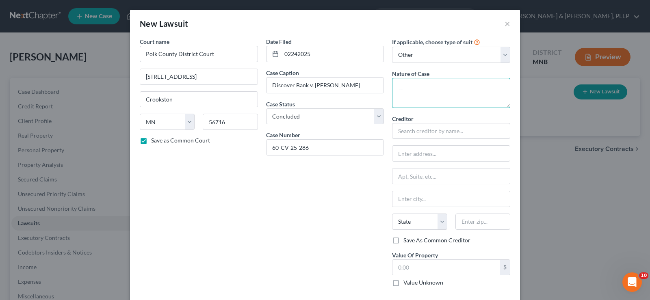
click at [431, 95] on textarea at bounding box center [451, 93] width 118 height 30
type textarea "Default Judgment"
click at [440, 134] on input "text" at bounding box center [451, 131] width 118 height 16
click at [502, 56] on select "Select Repossession Garnishment Foreclosure Attached, Seized, Or Levied Other" at bounding box center [451, 55] width 118 height 16
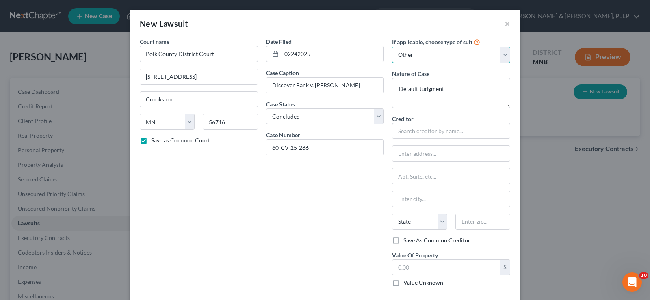
scroll to position [38, 0]
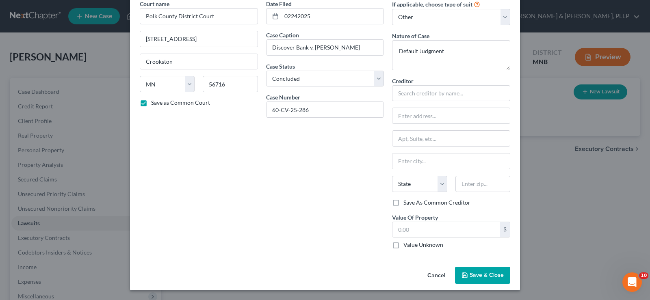
click at [486, 277] on span "Save & Close" at bounding box center [487, 275] width 34 height 7
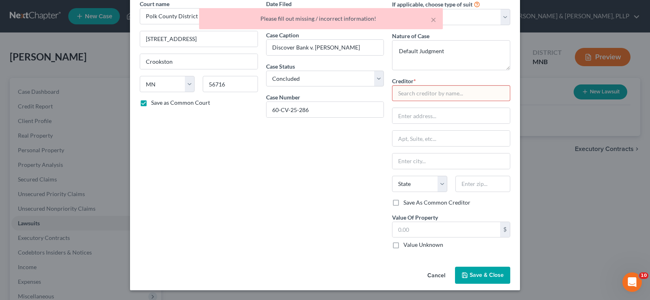
click at [430, 96] on input "text" at bounding box center [451, 93] width 118 height 16
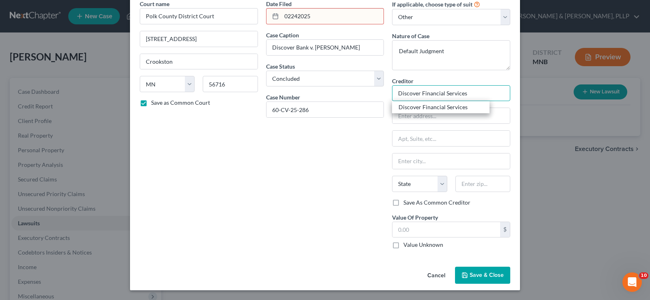
type input "Discover Financial Services"
type input "P.O. Box 30943"
type input "[GEOGRAPHIC_DATA]"
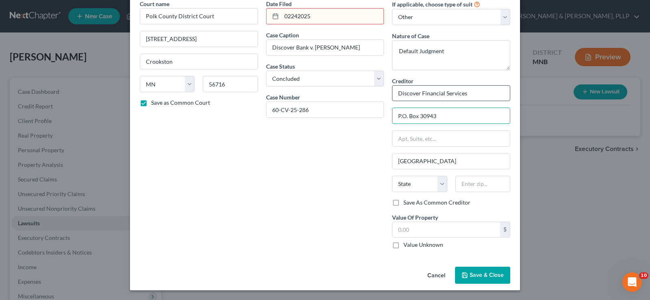
select select "46"
type input "84130"
click at [483, 273] on span "Save & Close" at bounding box center [487, 275] width 34 height 7
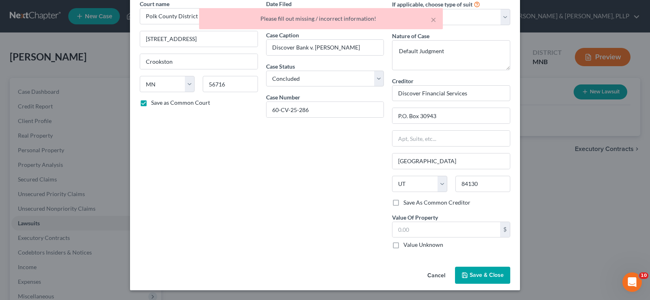
scroll to position [0, 0]
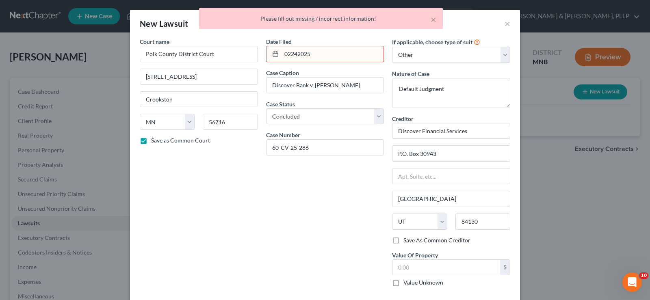
click at [310, 50] on input "02242025" at bounding box center [333, 53] width 102 height 15
click at [287, 55] on input "02242025" at bounding box center [333, 53] width 102 height 15
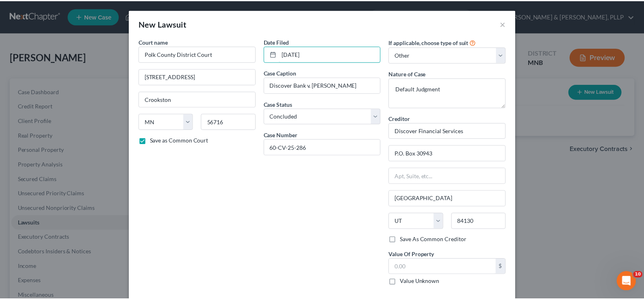
scroll to position [38, 0]
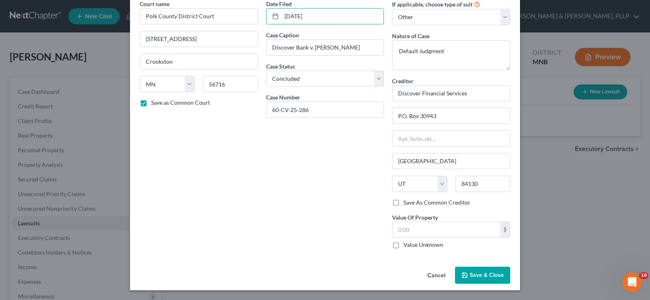
type input "[DATE]"
click at [471, 271] on button "Save & Close" at bounding box center [482, 275] width 55 height 17
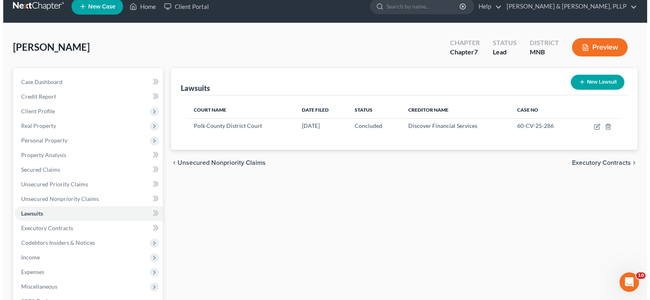
scroll to position [0, 0]
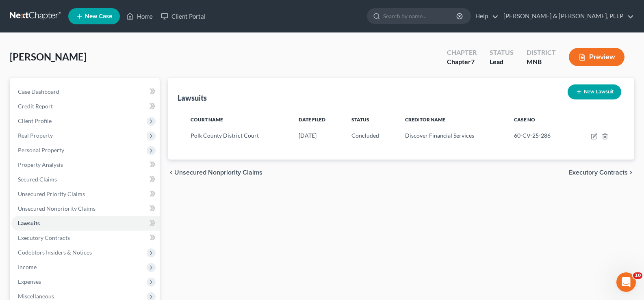
click at [609, 53] on button "Preview" at bounding box center [597, 57] width 56 height 18
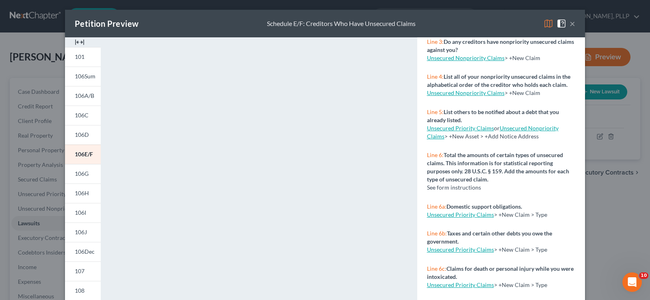
scroll to position [203, 0]
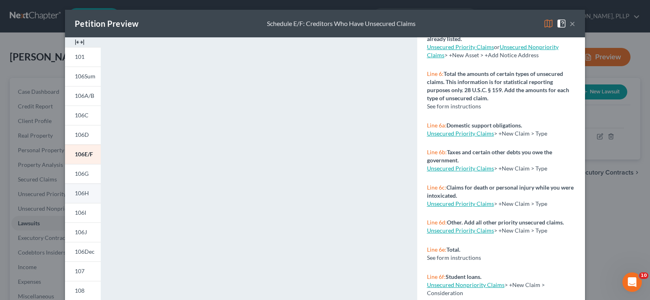
click at [78, 193] on span "106H" at bounding box center [82, 193] width 14 height 7
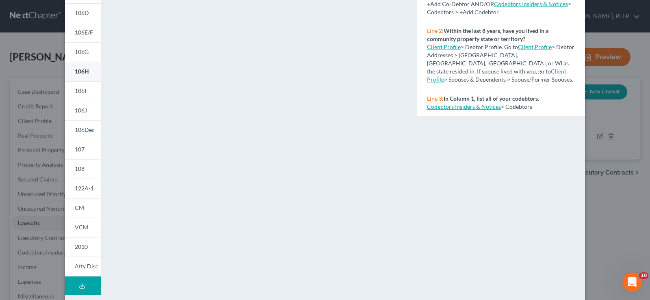
scroll to position [158, 0]
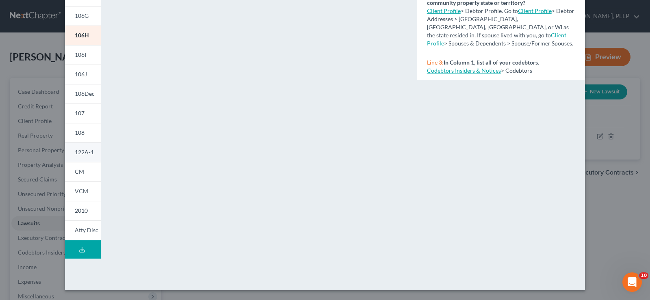
click at [84, 153] on span "122A-1" at bounding box center [84, 152] width 19 height 7
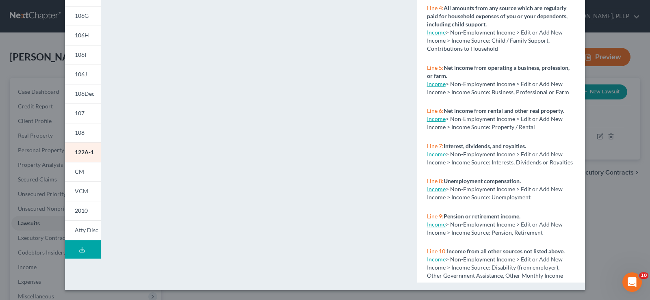
click at [80, 251] on icon at bounding box center [82, 250] width 6 height 6
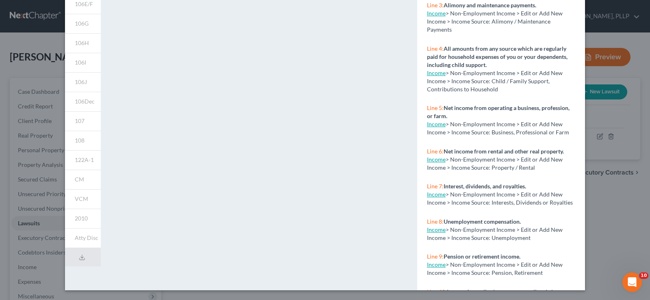
scroll to position [0, 0]
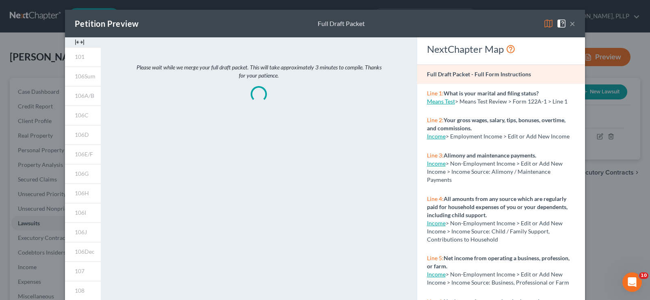
click at [570, 23] on button "×" at bounding box center [573, 24] width 6 height 10
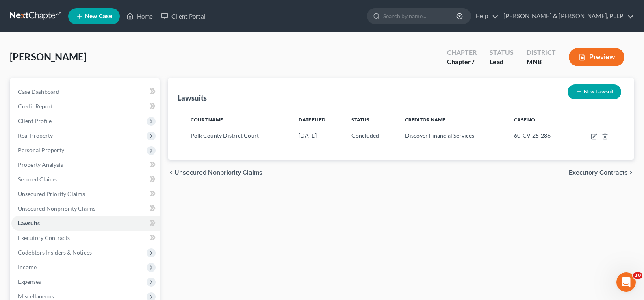
click at [606, 59] on button "Preview" at bounding box center [597, 57] width 56 height 18
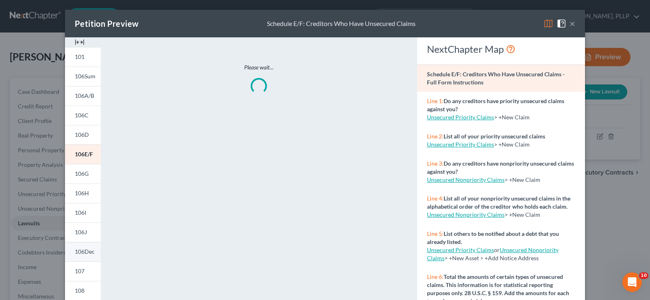
click at [81, 249] on span "106Dec" at bounding box center [85, 251] width 20 height 7
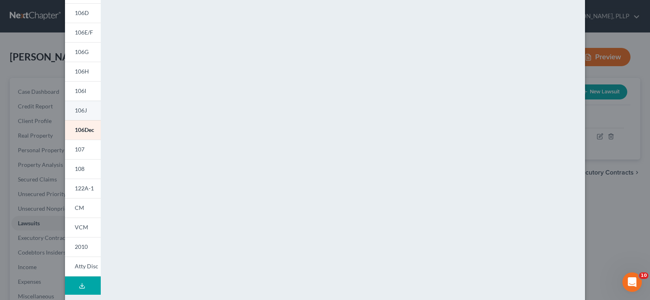
scroll to position [158, 0]
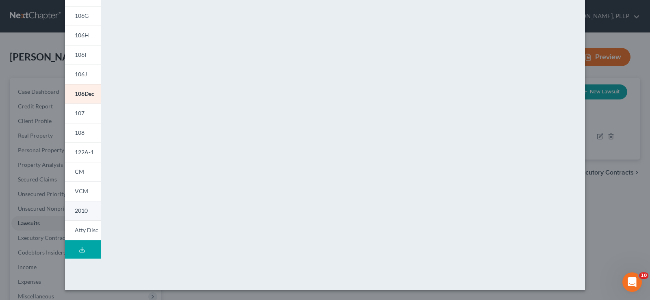
click at [79, 209] on span "2010" at bounding box center [81, 210] width 13 height 7
click at [80, 192] on span "VCM" at bounding box center [81, 191] width 13 height 7
click at [83, 130] on link "108" at bounding box center [83, 132] width 36 height 19
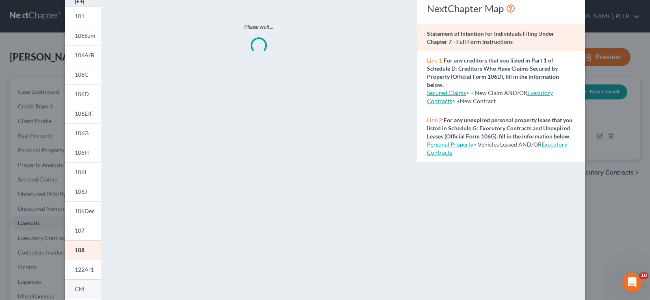
scroll to position [81, 0]
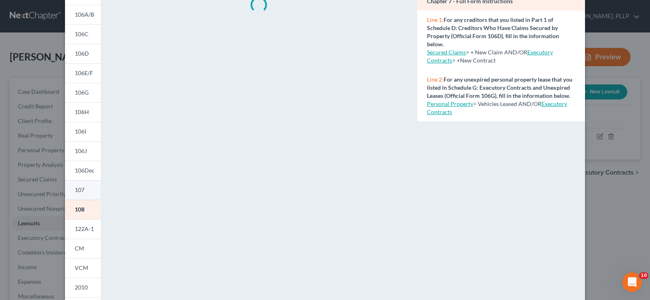
click at [78, 191] on span "107" at bounding box center [80, 189] width 10 height 7
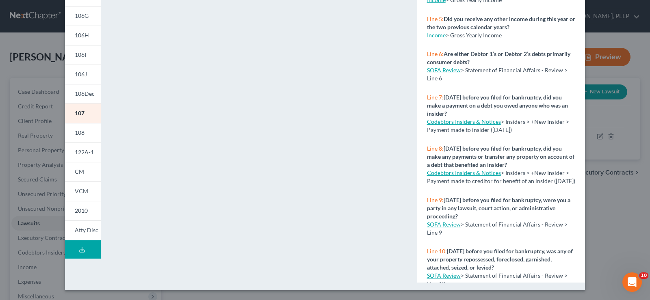
scroll to position [0, 0]
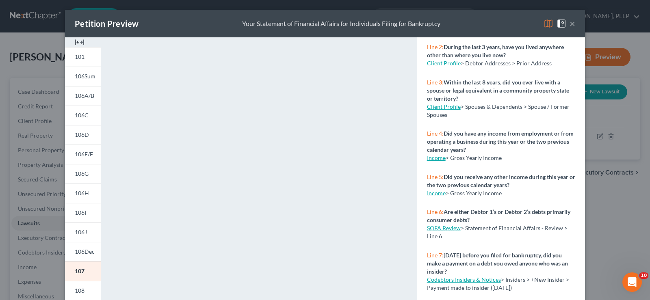
click at [570, 23] on button "×" at bounding box center [573, 24] width 6 height 10
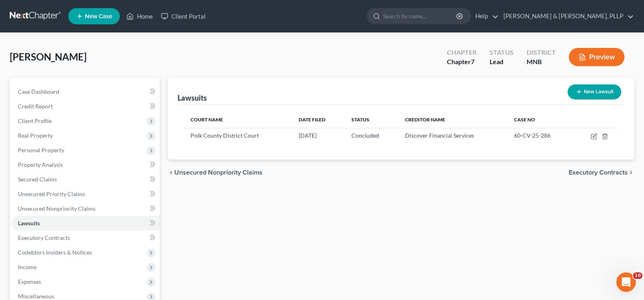
click at [597, 93] on button "New Lawsuit" at bounding box center [595, 91] width 54 height 15
select select "0"
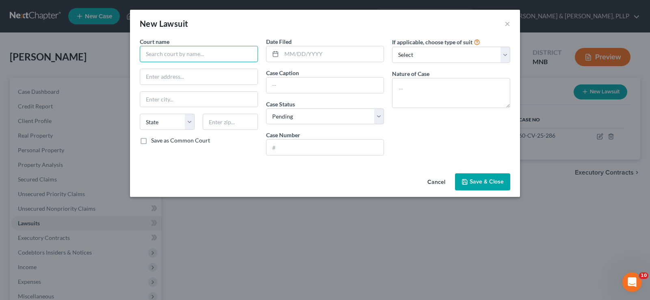
click at [181, 56] on input "text" at bounding box center [199, 54] width 118 height 16
type input "Polk County District Court"
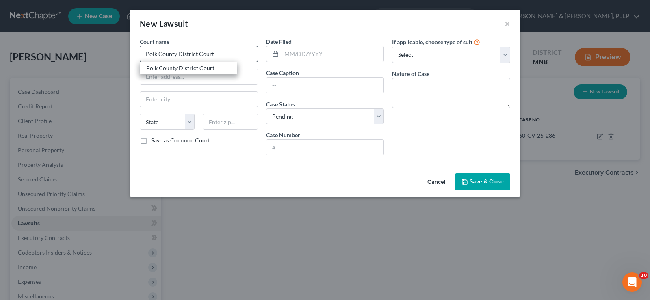
type input "[STREET_ADDRESS]"
type input "Crookston"
select select "24"
type input "56716"
click at [287, 53] on input "text" at bounding box center [333, 53] width 102 height 15
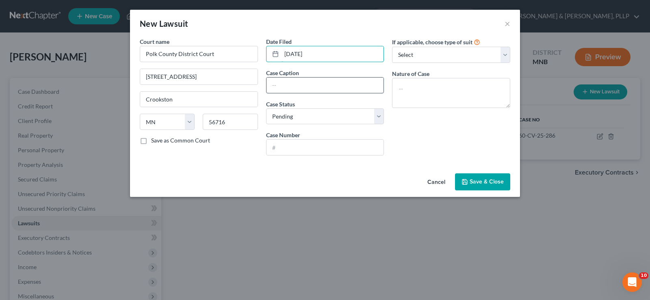
type input "[DATE]"
click at [297, 82] on input "text" at bounding box center [324, 85] width 117 height 15
type input "Ingenuity RM, LLC"
click at [380, 117] on select "Select Pending On Appeal Concluded" at bounding box center [325, 116] width 118 height 16
select select "2"
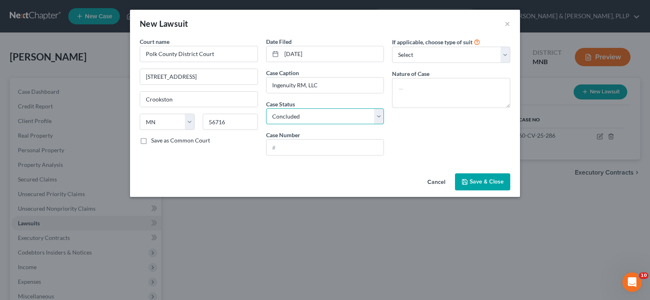
click at [266, 108] on select "Select Pending On Appeal Concluded" at bounding box center [325, 116] width 118 height 16
click at [297, 150] on input "text" at bounding box center [324, 147] width 117 height 15
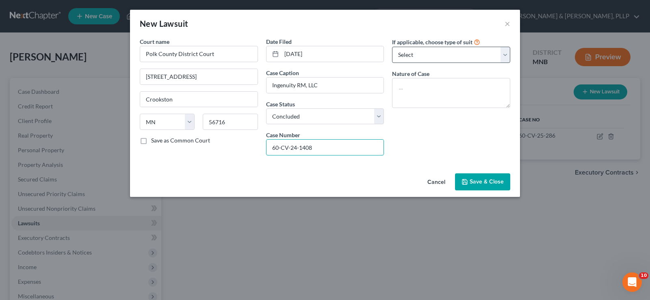
type input "60-CV-24-1408"
click at [436, 52] on select "Select Repossession Garnishment Foreclosure Attached, Seized, Or Levied Other" at bounding box center [451, 55] width 118 height 16
select select "4"
click at [392, 47] on select "Select Repossession Garnishment Foreclosure Attached, Seized, Or Levied Other" at bounding box center [451, 55] width 118 height 16
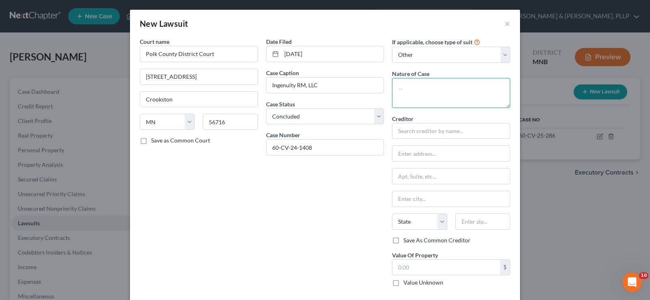
click at [429, 91] on textarea at bounding box center [451, 93] width 118 height 30
type textarea "Default Judgment"
click at [415, 128] on input "text" at bounding box center [451, 131] width 118 height 16
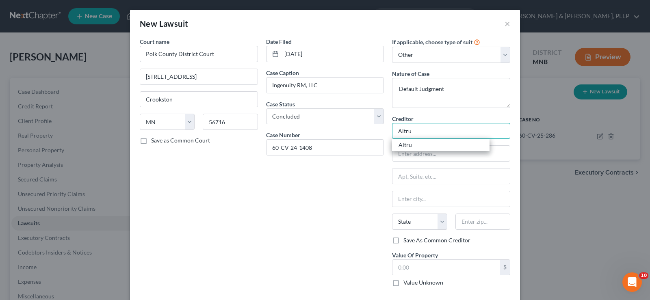
type input "Altru"
type input "P.O. Box 13780"
type input "Grand Forks"
select select "29"
type input "58208"
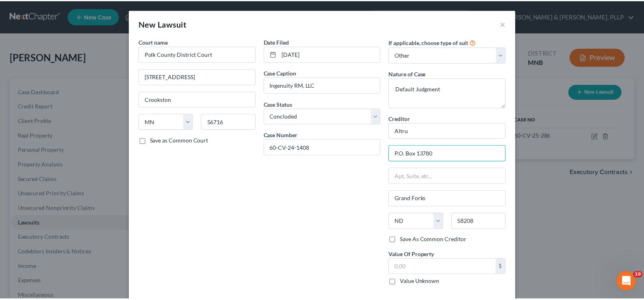
scroll to position [38, 0]
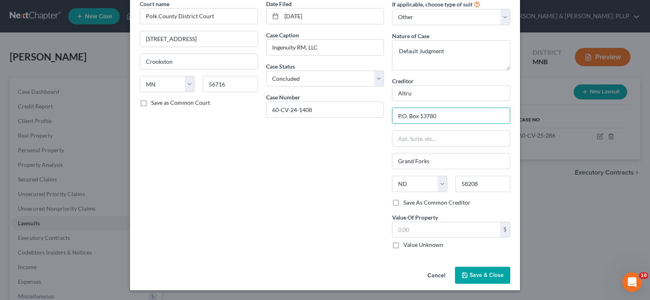
click at [477, 273] on span "Save & Close" at bounding box center [487, 275] width 34 height 7
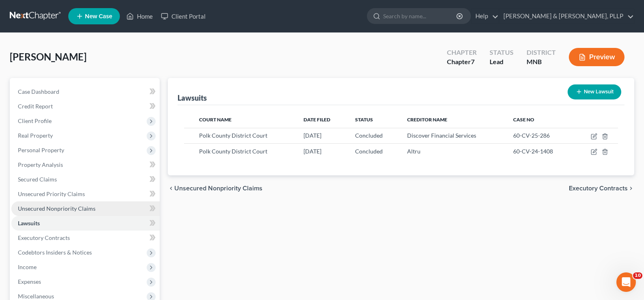
scroll to position [81, 0]
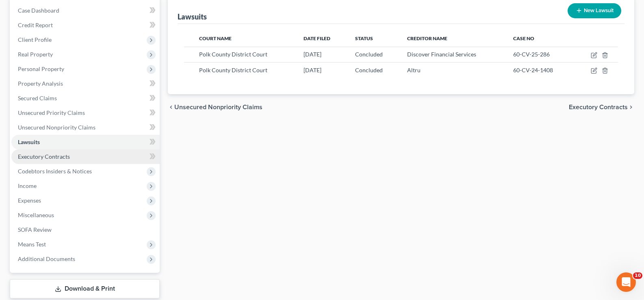
click at [89, 160] on link "Executory Contracts" at bounding box center [85, 156] width 148 height 15
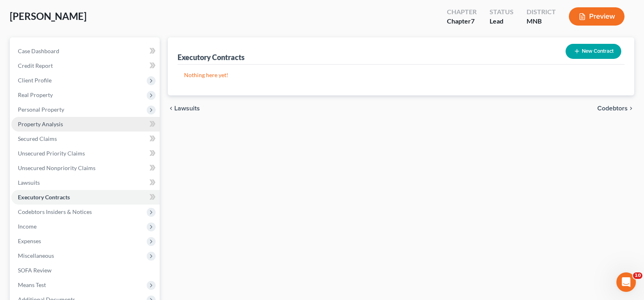
scroll to position [81, 0]
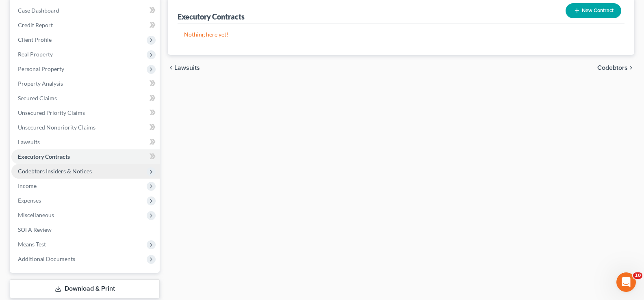
click at [85, 173] on span "Codebtors Insiders & Notices" at bounding box center [55, 171] width 74 height 7
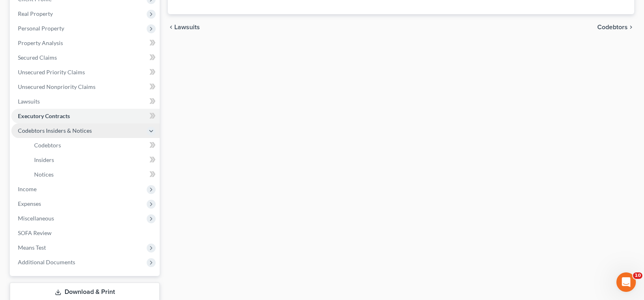
scroll to position [162, 0]
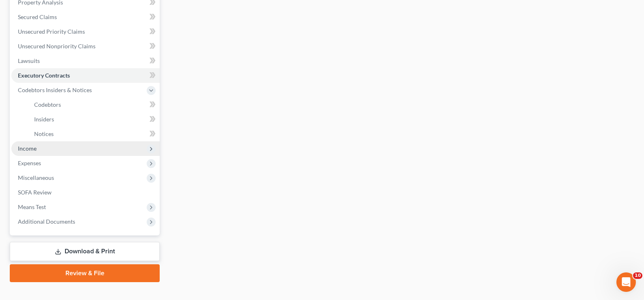
click at [87, 152] on span "Income" at bounding box center [85, 148] width 148 height 15
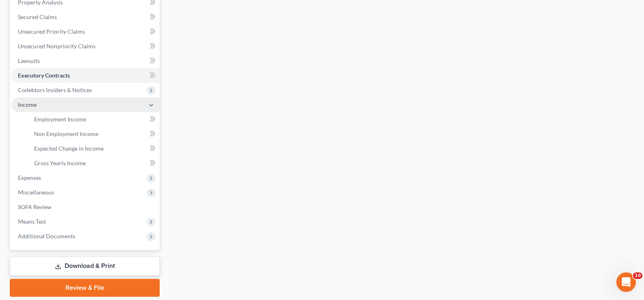
click at [28, 108] on span "Income" at bounding box center [85, 104] width 148 height 15
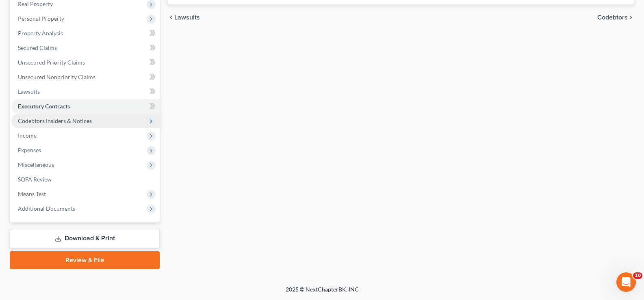
click at [45, 123] on span "Codebtors Insiders & Notices" at bounding box center [55, 120] width 74 height 7
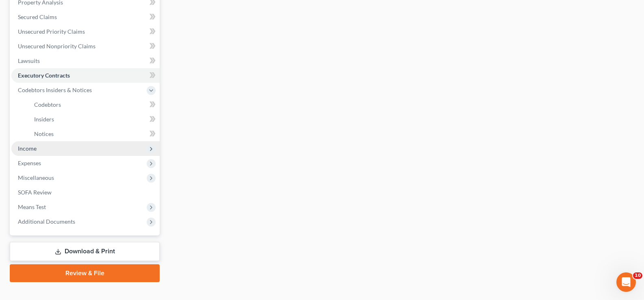
click at [34, 146] on span "Income" at bounding box center [27, 148] width 19 height 7
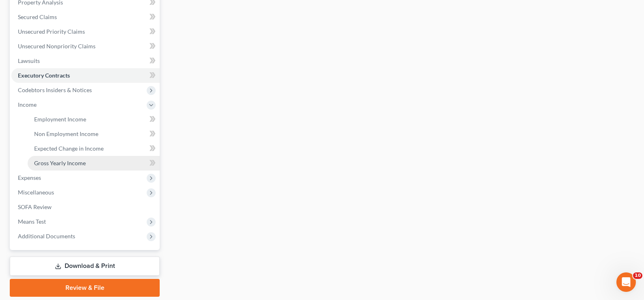
click at [48, 160] on span "Gross Yearly Income" at bounding box center [60, 163] width 52 height 7
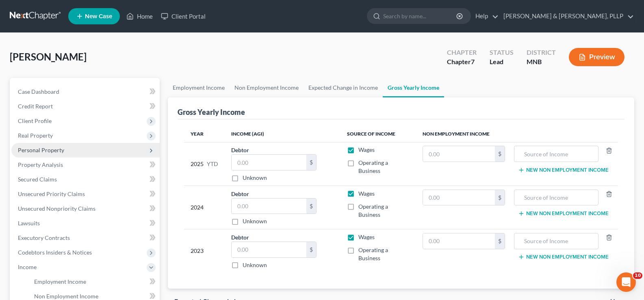
scroll to position [122, 0]
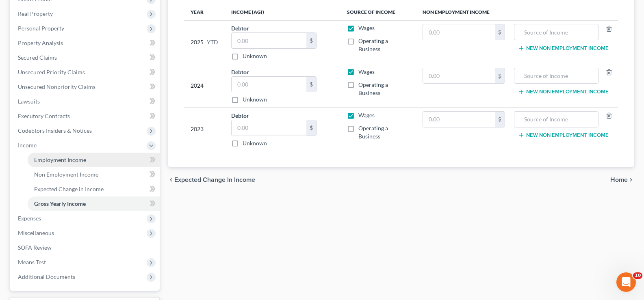
click at [69, 160] on span "Employment Income" at bounding box center [60, 159] width 52 height 7
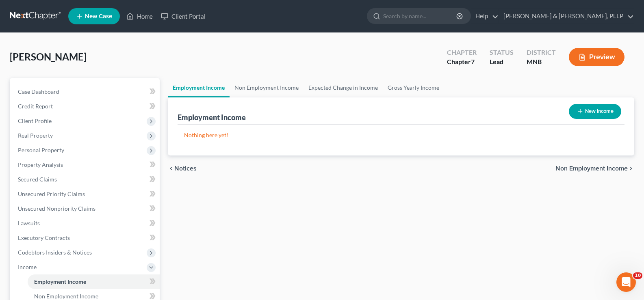
click at [600, 111] on button "New Income" at bounding box center [595, 111] width 52 height 15
select select "0"
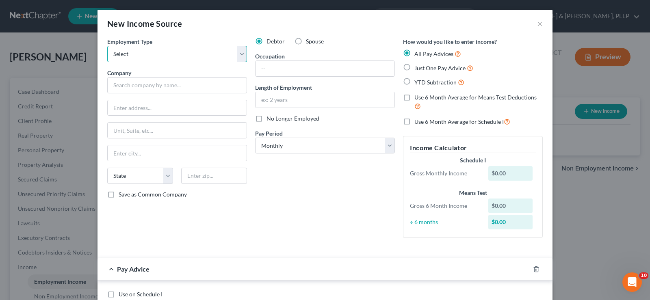
drag, startPoint x: 173, startPoint y: 51, endPoint x: 171, endPoint y: 61, distance: 9.8
click at [173, 51] on select "Select Full or [DEMOGRAPHIC_DATA] Employment Self Employment" at bounding box center [177, 54] width 140 height 16
select select "0"
click at [107, 46] on select "Select Full or [DEMOGRAPHIC_DATA] Employment Self Employment" at bounding box center [177, 54] width 140 height 16
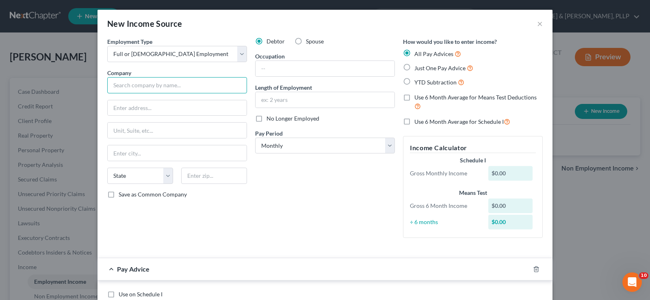
click at [169, 85] on input "text" at bounding box center [177, 85] width 140 height 16
type input "Unity Bank"
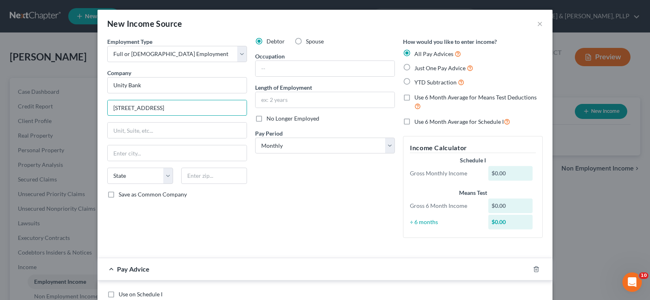
type input "[STREET_ADDRESS]"
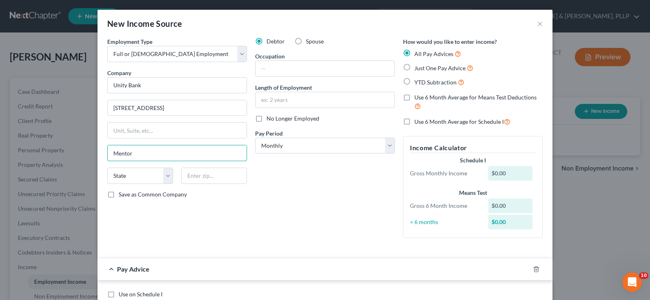
type input "Mentor"
select select "24"
type input "56736"
click at [285, 68] on input "text" at bounding box center [325, 68] width 139 height 15
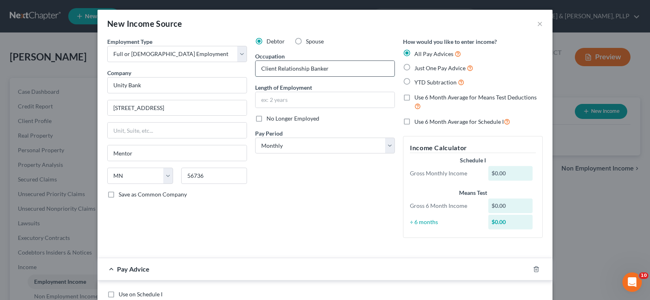
type input "Client Relationship Banker"
type input "N"
click at [427, 67] on span "Just One Pay Advice" at bounding box center [439, 68] width 51 height 7
click at [423, 67] on input "Just One Pay Advice" at bounding box center [420, 65] width 5 height 5
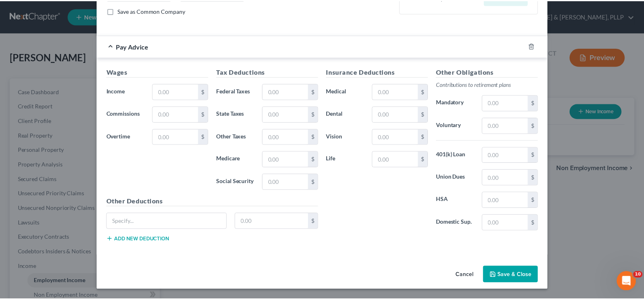
scroll to position [184, 0]
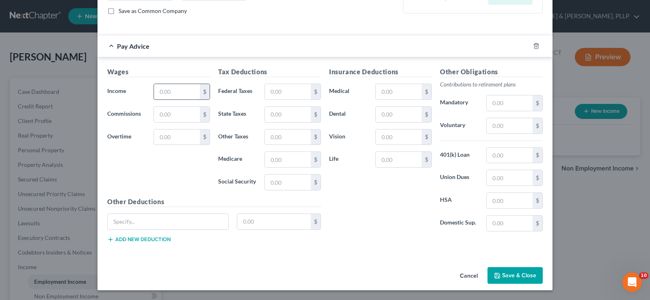
click at [179, 94] on input "text" at bounding box center [177, 91] width 46 height 15
click at [289, 93] on input "text" at bounding box center [288, 91] width 46 height 15
click at [297, 158] on input "text" at bounding box center [288, 159] width 46 height 15
click at [292, 161] on input "text" at bounding box center [288, 159] width 46 height 15
click at [284, 180] on input "text" at bounding box center [288, 182] width 46 height 15
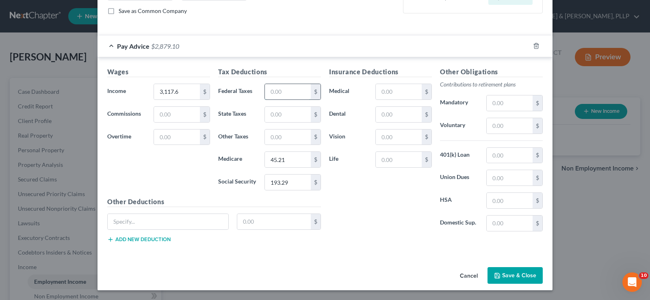
click at [282, 89] on input "text" at bounding box center [288, 91] width 46 height 15
click at [268, 115] on input "text" at bounding box center [288, 114] width 46 height 15
click at [520, 276] on button "Save & Close" at bounding box center [514, 275] width 55 height 17
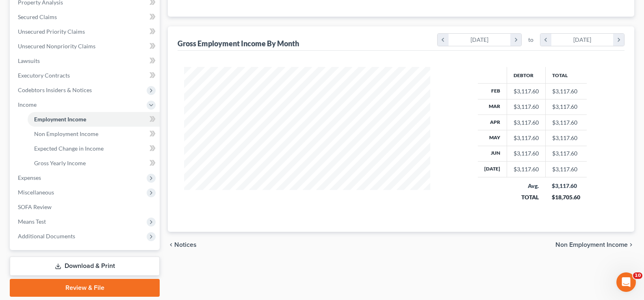
scroll to position [190, 0]
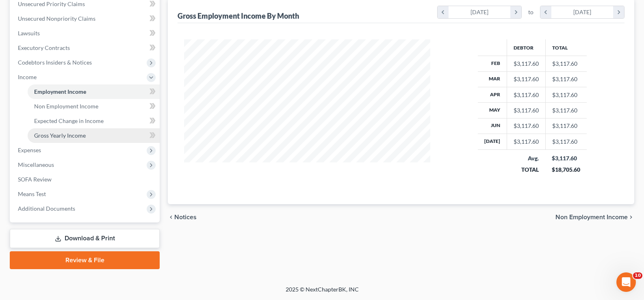
click at [72, 137] on span "Gross Yearly Income" at bounding box center [60, 135] width 52 height 7
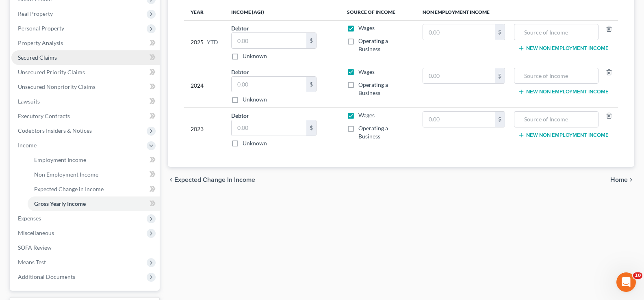
scroll to position [162, 0]
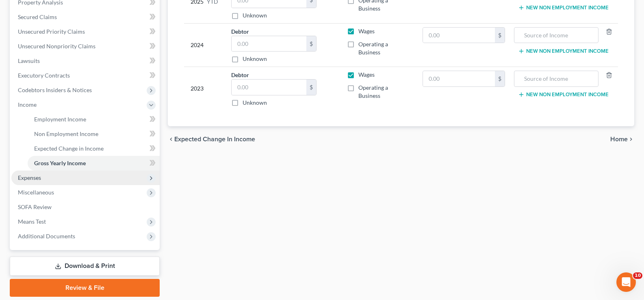
click at [38, 178] on span "Expenses" at bounding box center [29, 177] width 23 height 7
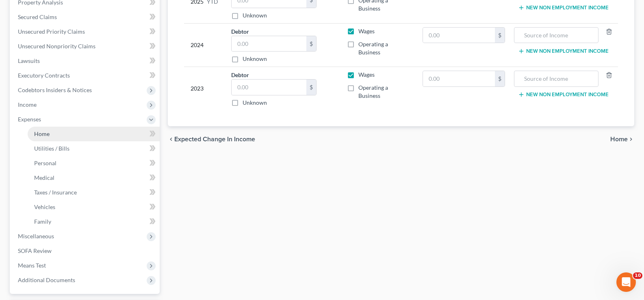
click at [51, 137] on link "Home" at bounding box center [94, 134] width 132 height 15
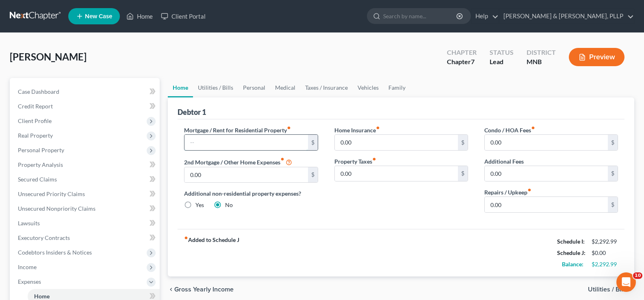
click at [274, 145] on input "text" at bounding box center [245, 142] width 123 height 15
click at [211, 90] on link "Utilities / Bills" at bounding box center [215, 87] width 45 height 19
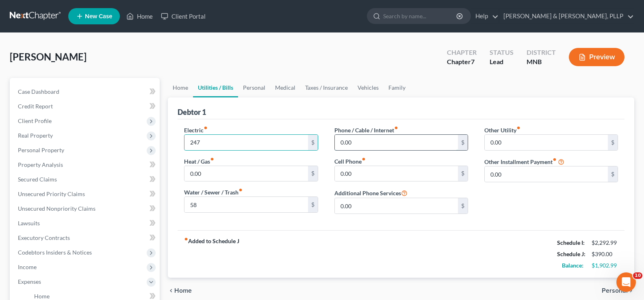
click at [387, 144] on input "0.00" at bounding box center [396, 142] width 123 height 15
click at [178, 87] on link "Home" at bounding box center [180, 87] width 25 height 19
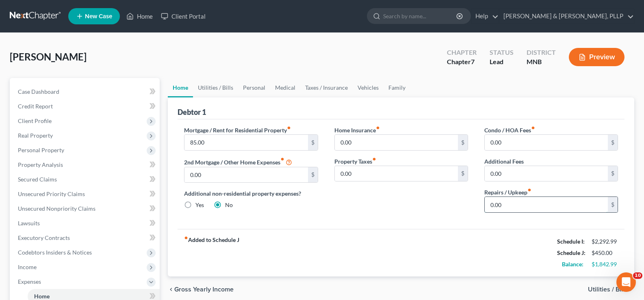
click at [533, 204] on input "0.00" at bounding box center [546, 204] width 123 height 15
click at [378, 144] on input "0.00" at bounding box center [396, 142] width 123 height 15
click at [250, 88] on link "Personal" at bounding box center [254, 87] width 32 height 19
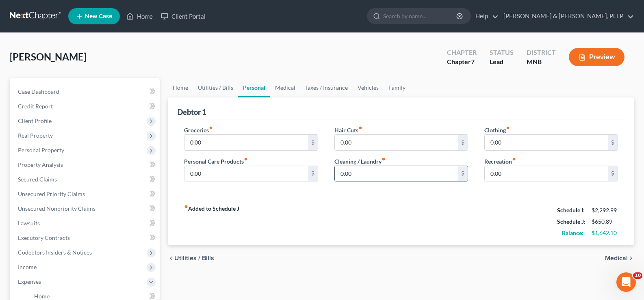
click at [395, 173] on input "0.00" at bounding box center [396, 173] width 123 height 15
click at [279, 85] on link "Medical" at bounding box center [285, 87] width 30 height 19
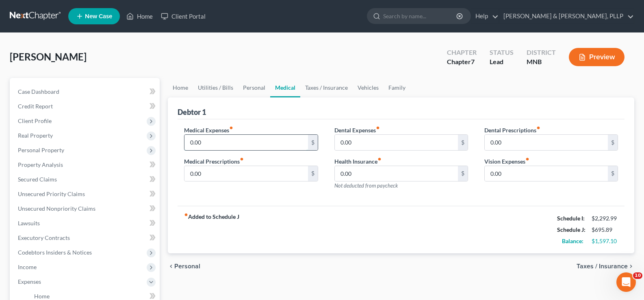
click at [264, 148] on input "0.00" at bounding box center [245, 142] width 123 height 15
click at [363, 89] on link "Vehicles" at bounding box center [368, 87] width 31 height 19
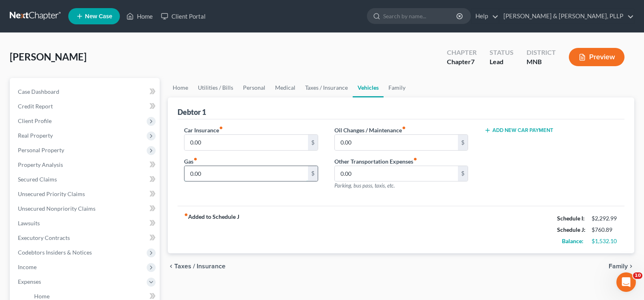
click at [260, 177] on input "0.00" at bounding box center [245, 173] width 123 height 15
click at [259, 90] on link "Personal" at bounding box center [254, 87] width 32 height 19
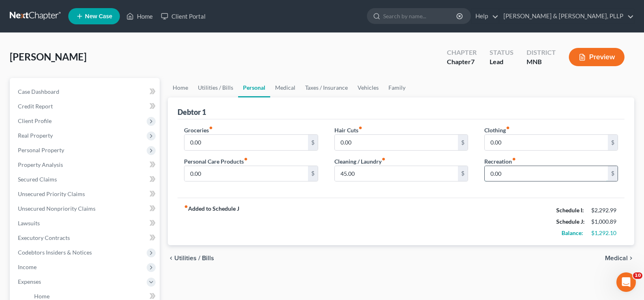
click at [509, 172] on input "0.00" at bounding box center [546, 173] width 123 height 15
click at [399, 88] on link "Family" at bounding box center [396, 87] width 27 height 19
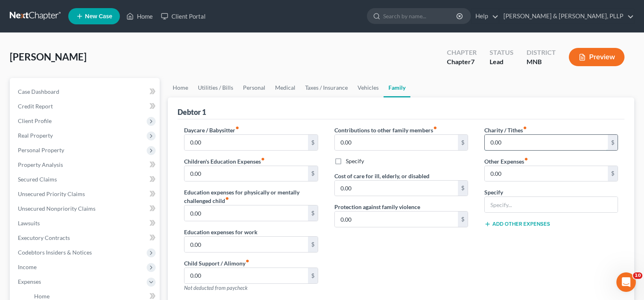
click at [529, 141] on input "0.00" at bounding box center [546, 142] width 123 height 15
click at [250, 89] on link "Personal" at bounding box center [254, 87] width 32 height 19
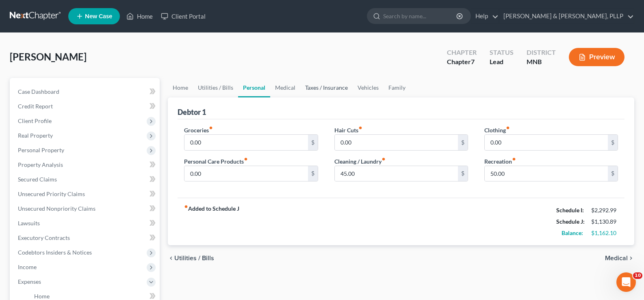
click at [319, 89] on link "Taxes / Insurance" at bounding box center [326, 87] width 52 height 19
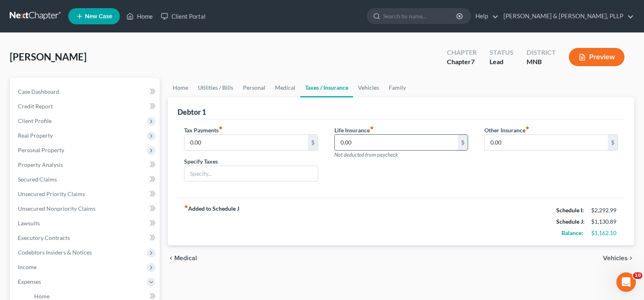
click at [398, 145] on input "0.00" at bounding box center [396, 142] width 123 height 15
click at [278, 89] on link "Medical" at bounding box center [285, 87] width 30 height 19
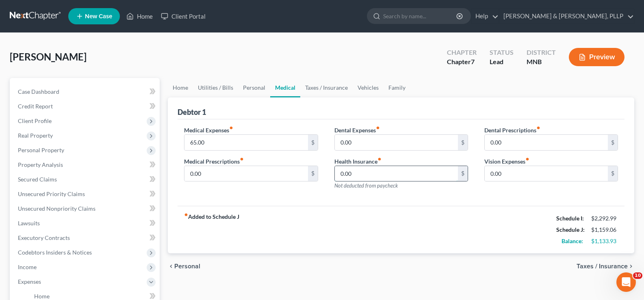
click at [394, 173] on input "0.00" at bounding box center [396, 173] width 123 height 15
click at [360, 90] on link "Vehicles" at bounding box center [368, 87] width 31 height 19
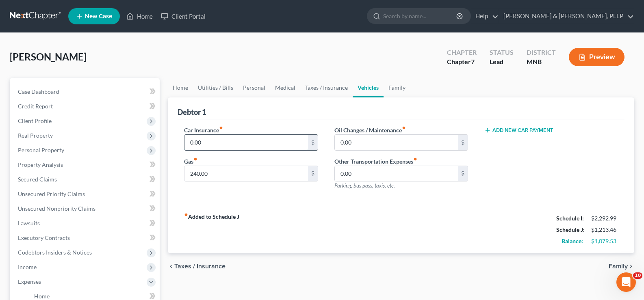
click at [268, 143] on input "0.00" at bounding box center [245, 142] width 123 height 15
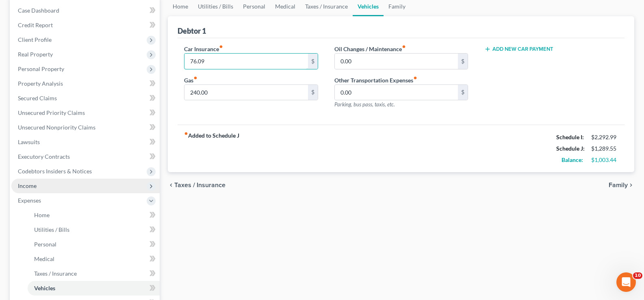
scroll to position [162, 0]
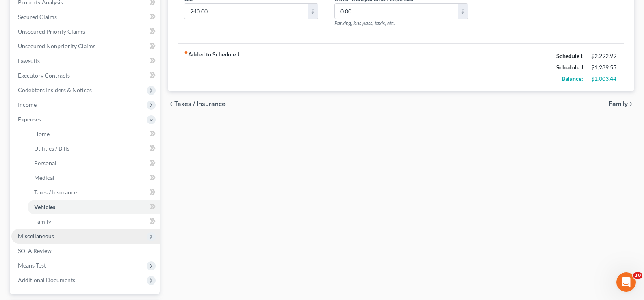
click at [55, 236] on span "Miscellaneous" at bounding box center [85, 236] width 148 height 15
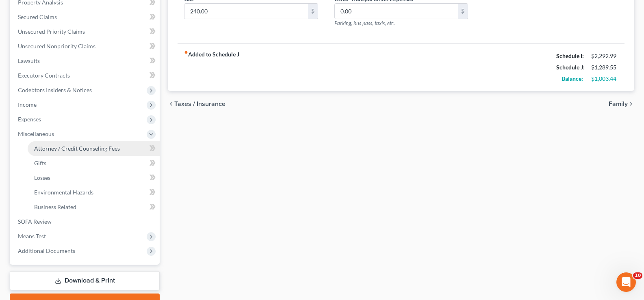
click at [96, 153] on link "Attorney / Credit Counseling Fees" at bounding box center [94, 148] width 132 height 15
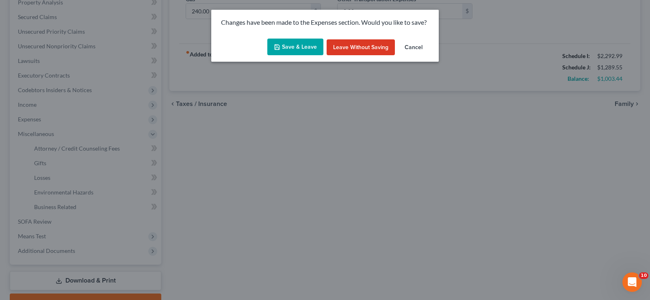
click at [295, 47] on button "Save & Leave" at bounding box center [295, 47] width 56 height 17
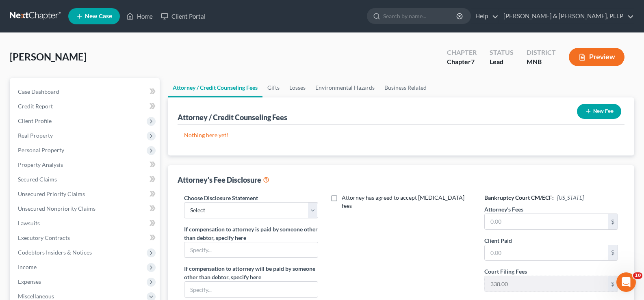
click at [597, 109] on button "New Fee" at bounding box center [599, 111] width 44 height 15
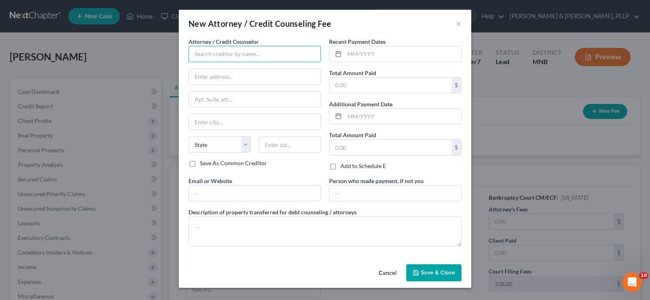
click at [233, 50] on input "text" at bounding box center [254, 54] width 132 height 16
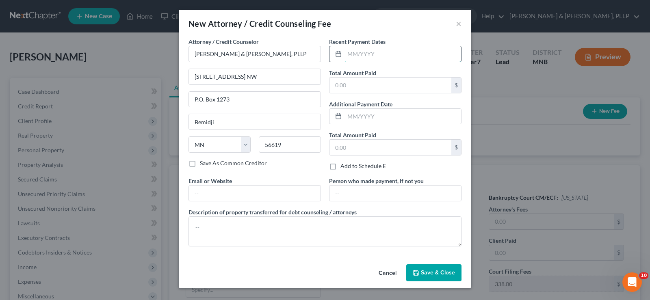
click at [348, 53] on input "text" at bounding box center [402, 53] width 117 height 15
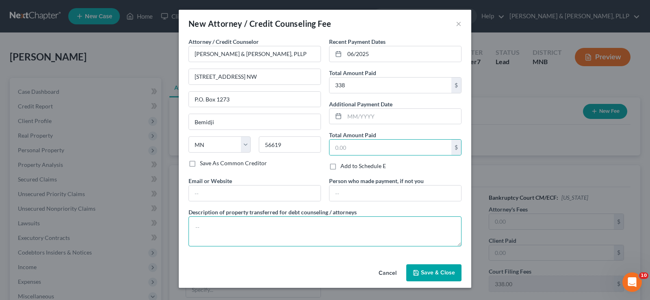
click at [295, 234] on textarea at bounding box center [324, 232] width 273 height 30
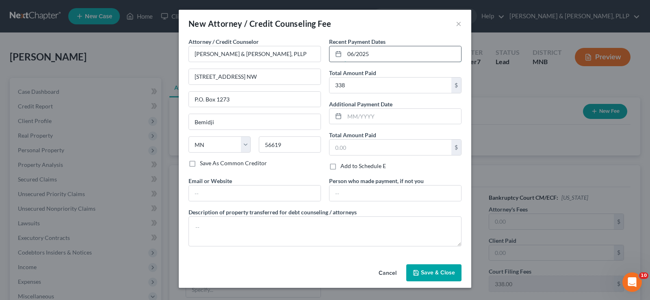
drag, startPoint x: 385, startPoint y: 52, endPoint x: 342, endPoint y: 54, distance: 42.7
click at [342, 54] on div "06/2025" at bounding box center [395, 54] width 132 height 16
click at [428, 275] on span "Save & Close" at bounding box center [438, 272] width 34 height 7
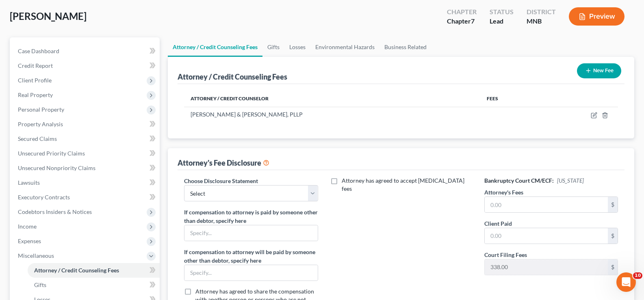
scroll to position [81, 0]
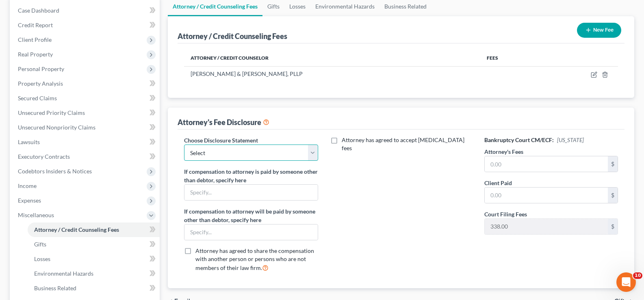
click at [315, 153] on select "Select Disclosure Statement" at bounding box center [251, 153] width 134 height 16
click at [184, 145] on select "Select Disclosure Statement" at bounding box center [251, 153] width 134 height 16
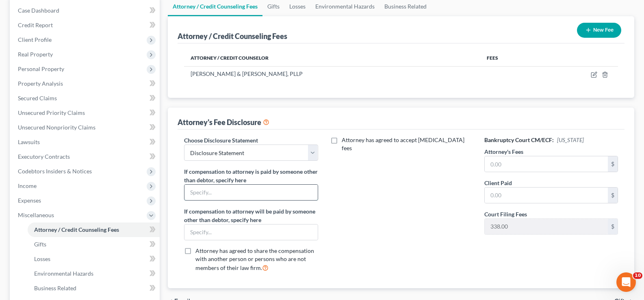
click at [288, 189] on input "text" at bounding box center [250, 192] width 133 height 15
drag, startPoint x: 287, startPoint y: 194, endPoint x: 183, endPoint y: 195, distance: 103.6
click at [183, 195] on div "Choose Disclosure Statement Select Disclosure Statement If compensation to atto…" at bounding box center [251, 207] width 150 height 143
click at [225, 234] on input "text" at bounding box center [250, 232] width 133 height 15
paste input "Legal Services of [GEOGRAPHIC_DATA][US_STATE]"
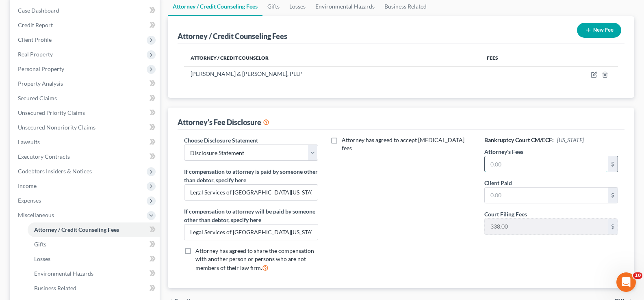
click at [511, 166] on input "text" at bounding box center [546, 163] width 123 height 15
click at [510, 193] on input "text" at bounding box center [546, 195] width 123 height 15
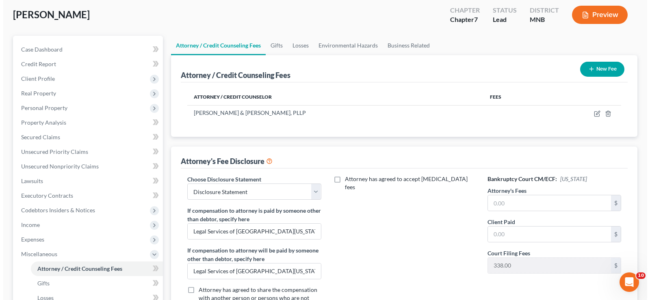
scroll to position [0, 0]
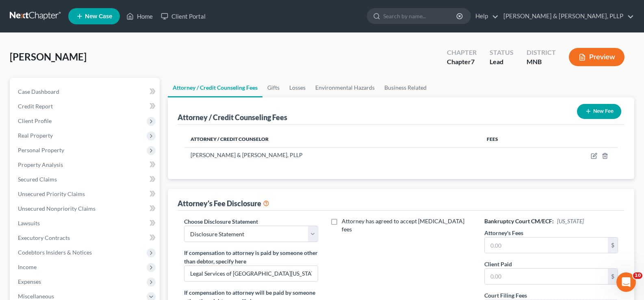
click at [592, 61] on button "Preview" at bounding box center [597, 57] width 56 height 18
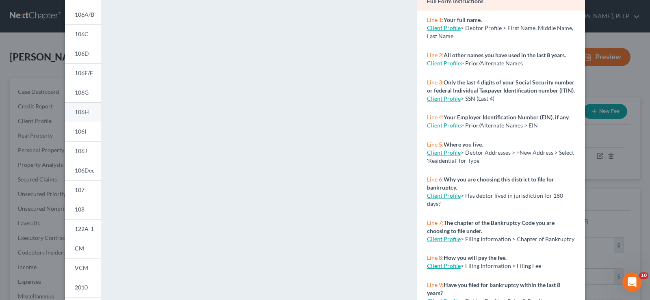
scroll to position [158, 0]
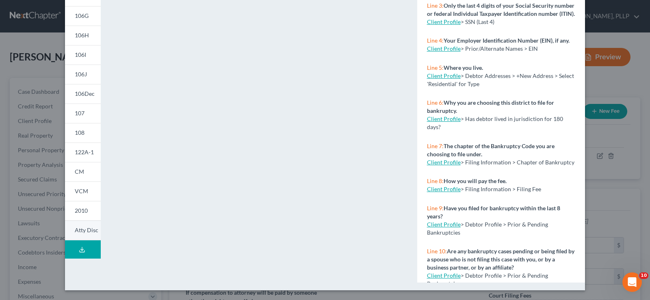
click at [82, 231] on span "Atty Disc" at bounding box center [87, 230] width 24 height 7
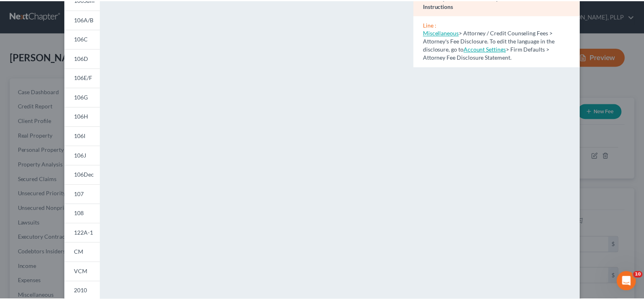
scroll to position [0, 0]
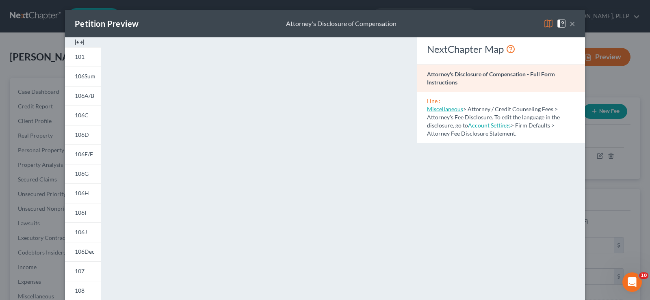
click at [570, 23] on button "×" at bounding box center [573, 24] width 6 height 10
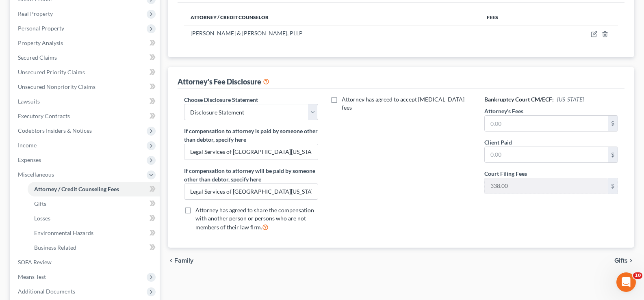
scroll to position [162, 0]
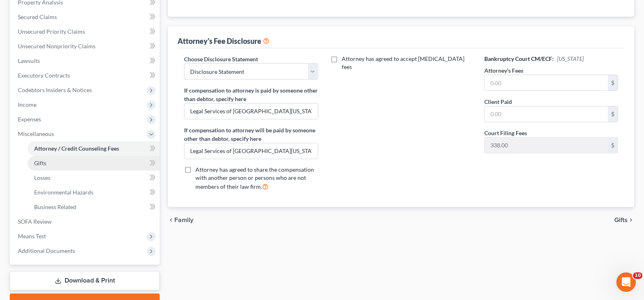
click at [67, 164] on link "Gifts" at bounding box center [94, 163] width 132 height 15
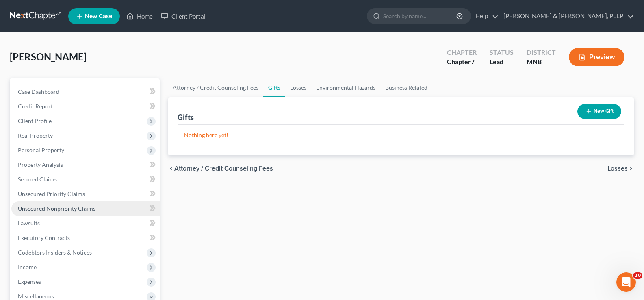
click at [50, 209] on span "Unsecured Nonpriority Claims" at bounding box center [57, 208] width 78 height 7
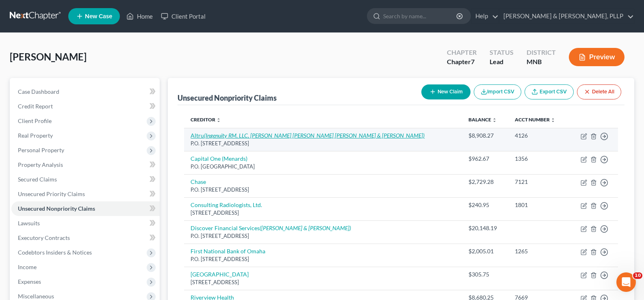
click at [323, 135] on icon "(Ingenuity RM, LLC, [PERSON_NAME] [PERSON_NAME] [PERSON_NAME] & [PERSON_NAME])" at bounding box center [314, 135] width 221 height 7
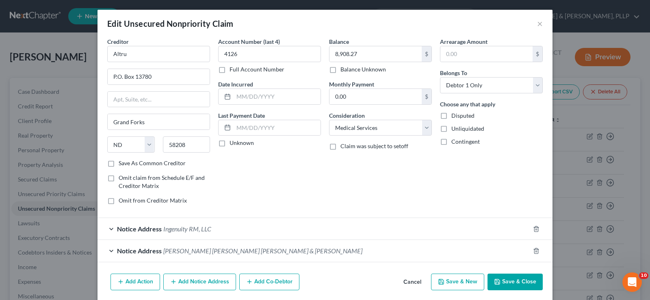
scroll to position [30, 0]
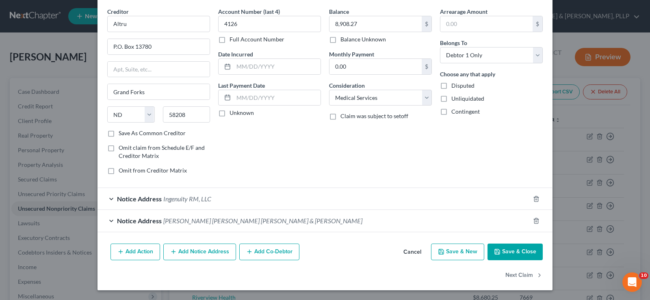
click at [130, 247] on button "Add Action" at bounding box center [135, 252] width 50 height 17
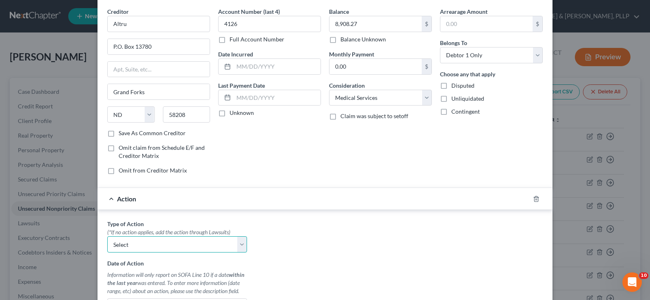
click at [129, 247] on select "Select Repossession Garnishment Foreclosure Personal Injury Attached, Seized, O…" at bounding box center [177, 244] width 140 height 16
click at [107, 236] on select "Select Repossession Garnishment Foreclosure Personal Injury Attached, Seized, O…" at bounding box center [177, 244] width 140 height 16
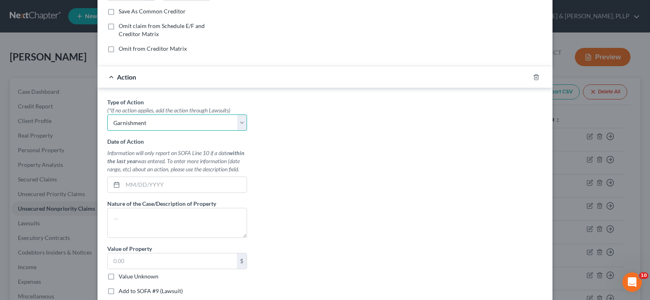
scroll to position [193, 0]
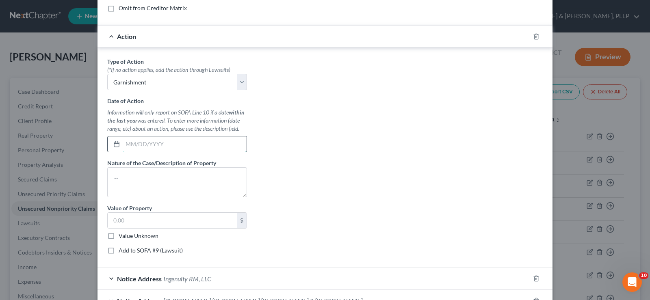
click at [123, 142] on input "text" at bounding box center [185, 143] width 124 height 15
click at [186, 187] on textarea at bounding box center [177, 182] width 140 height 30
click at [129, 223] on input "text" at bounding box center [172, 220] width 129 height 15
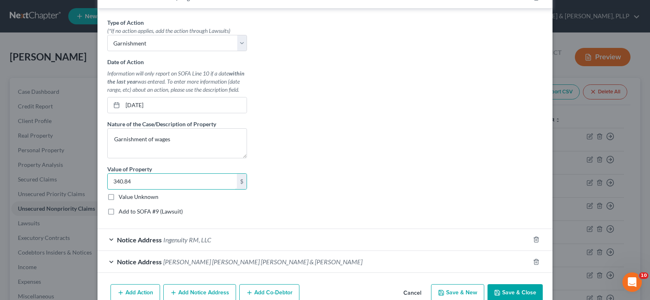
scroll to position [272, 0]
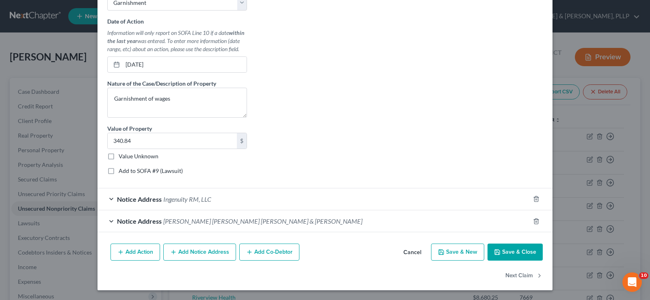
click at [511, 253] on button "Save & Close" at bounding box center [514, 252] width 55 height 17
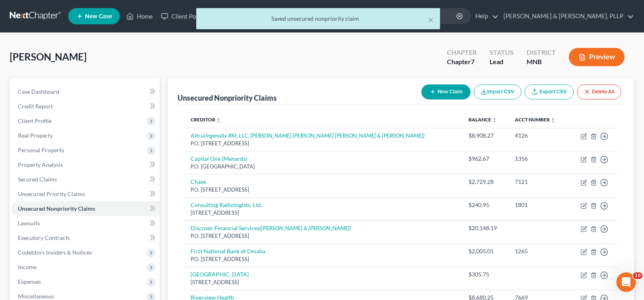
click at [604, 59] on button "Preview" at bounding box center [597, 57] width 56 height 18
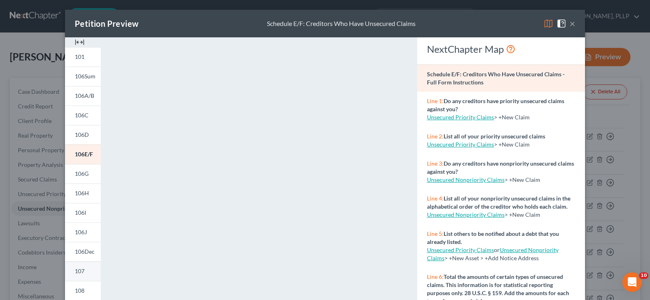
click at [81, 271] on span "107" at bounding box center [80, 271] width 10 height 7
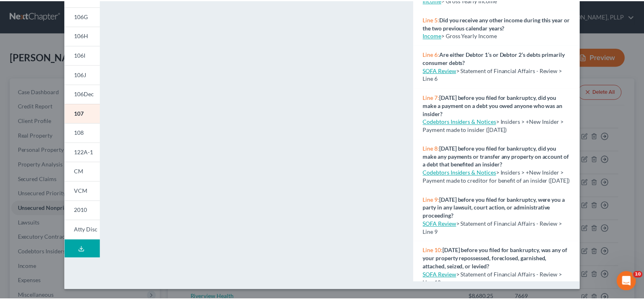
scroll to position [0, 0]
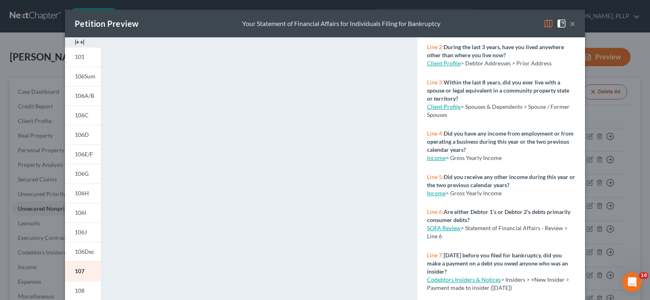
click at [570, 25] on button "×" at bounding box center [573, 24] width 6 height 10
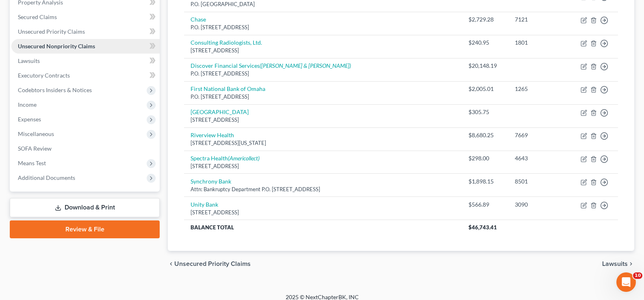
scroll to position [170, 0]
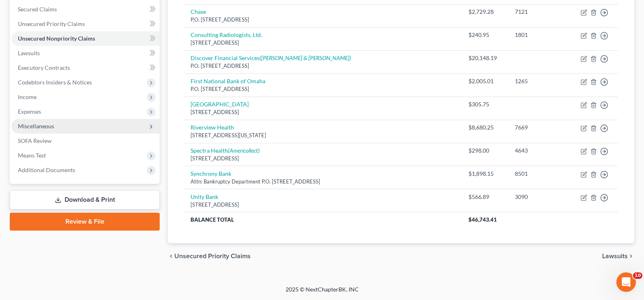
click at [50, 126] on span "Miscellaneous" at bounding box center [36, 126] width 36 height 7
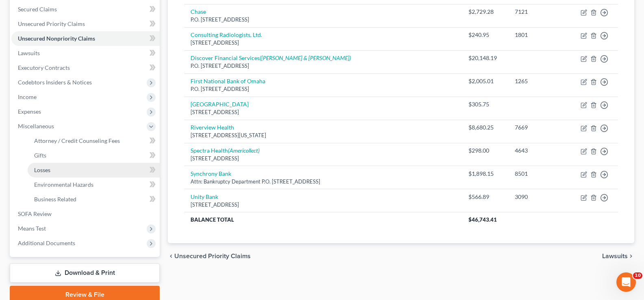
click at [55, 172] on link "Losses" at bounding box center [94, 170] width 132 height 15
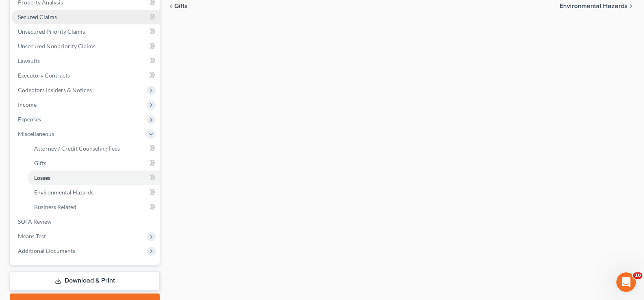
scroll to position [203, 0]
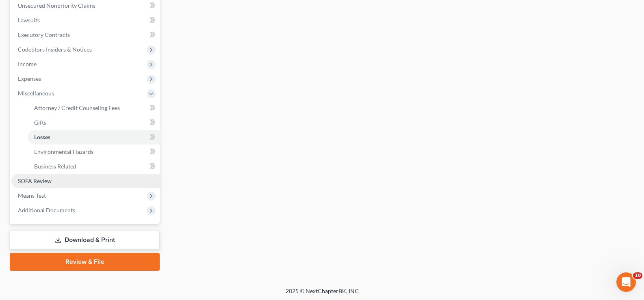
click at [52, 183] on link "SOFA Review" at bounding box center [85, 181] width 148 height 15
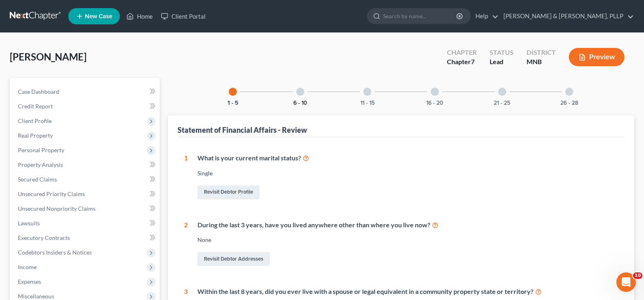
click at [297, 90] on div at bounding box center [300, 92] width 8 height 8
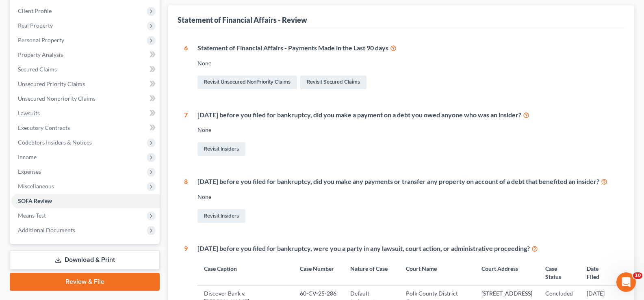
scroll to position [69, 0]
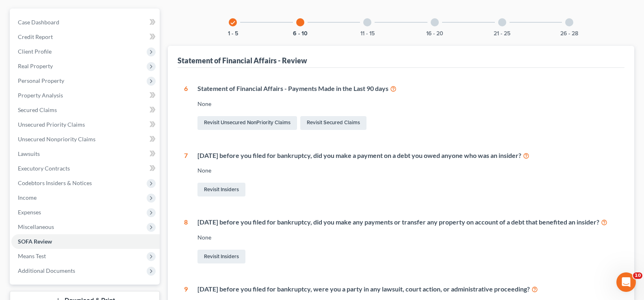
click at [366, 21] on div at bounding box center [367, 22] width 8 height 8
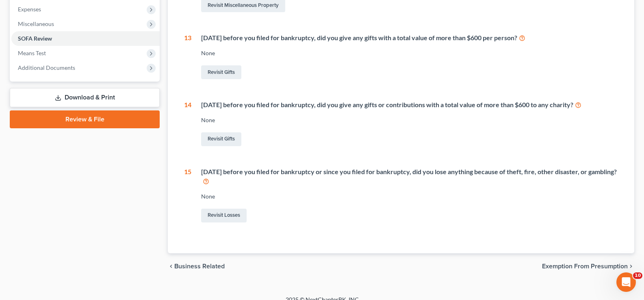
scroll to position [29, 0]
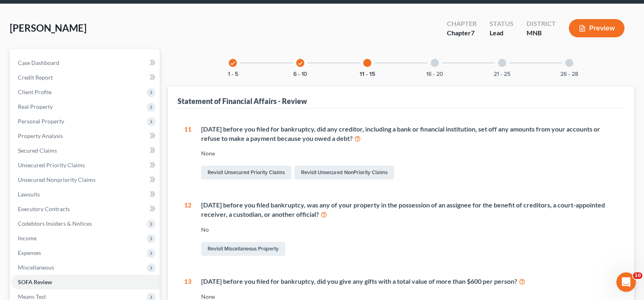
click at [435, 63] on div at bounding box center [435, 63] width 8 height 8
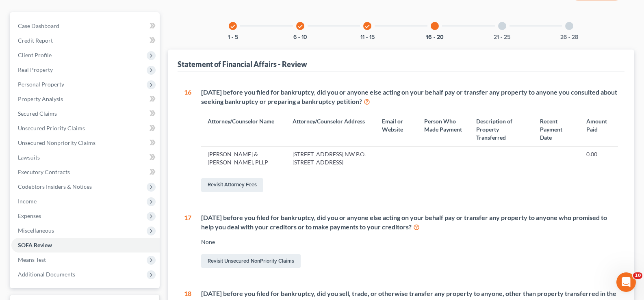
scroll to position [0, 0]
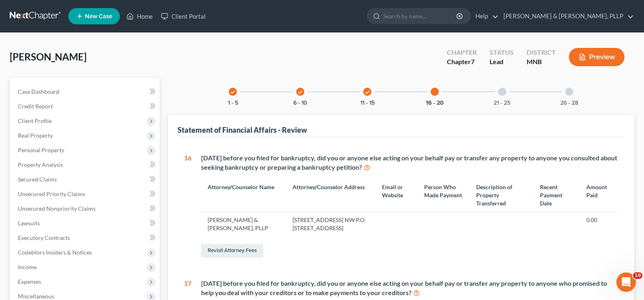
click at [502, 91] on div at bounding box center [502, 92] width 8 height 8
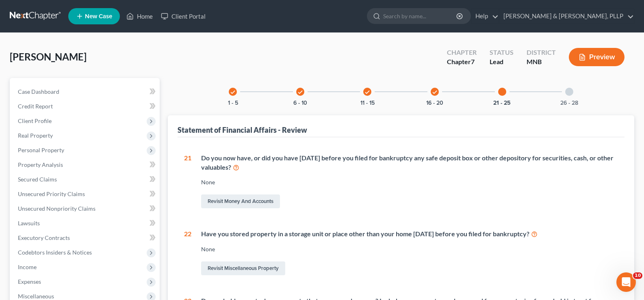
click at [569, 93] on div at bounding box center [569, 92] width 8 height 8
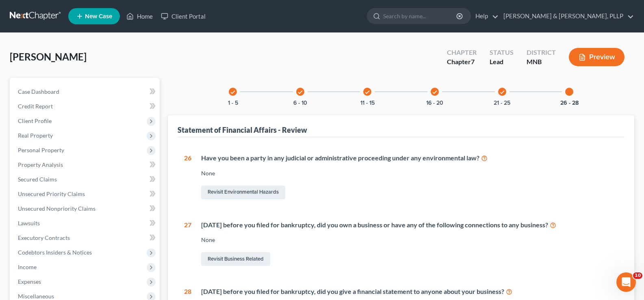
scroll to position [132, 0]
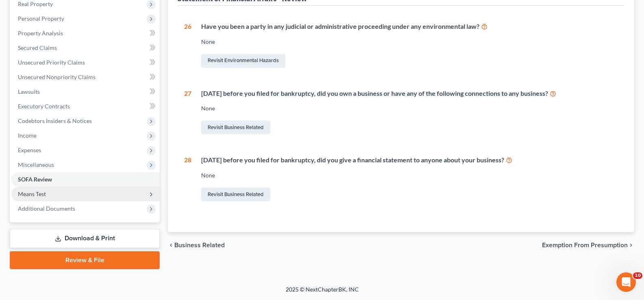
click at [41, 191] on span "Means Test" at bounding box center [32, 194] width 28 height 7
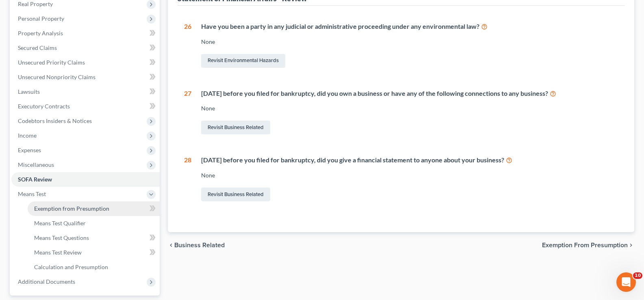
click at [38, 208] on span "Exemption from Presumption" at bounding box center [71, 208] width 75 height 7
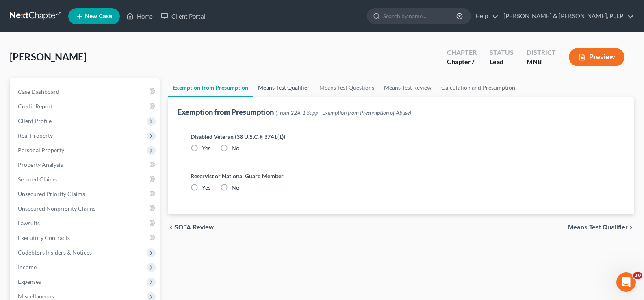
click at [286, 87] on link "Means Test Qualifier" at bounding box center [283, 87] width 61 height 19
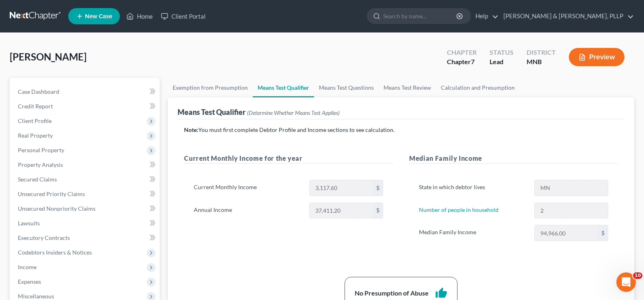
scroll to position [203, 0]
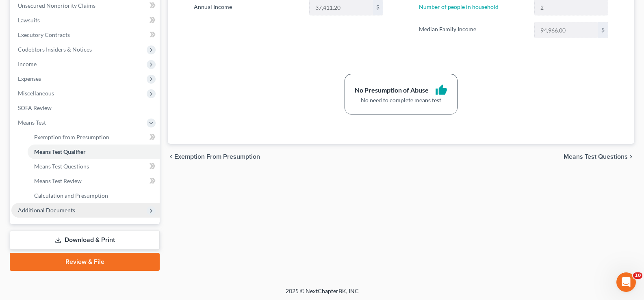
click at [82, 213] on span "Additional Documents" at bounding box center [85, 210] width 148 height 15
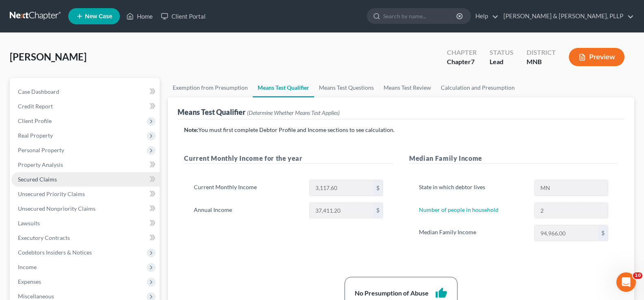
scroll to position [81, 0]
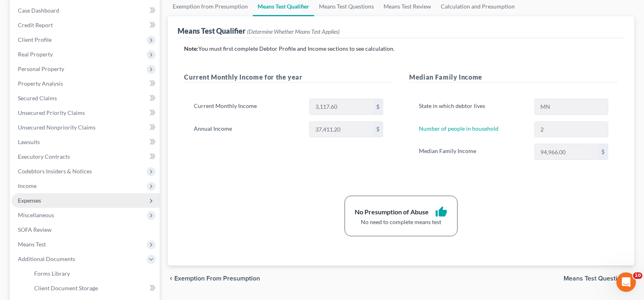
click at [32, 200] on span "Expenses" at bounding box center [29, 200] width 23 height 7
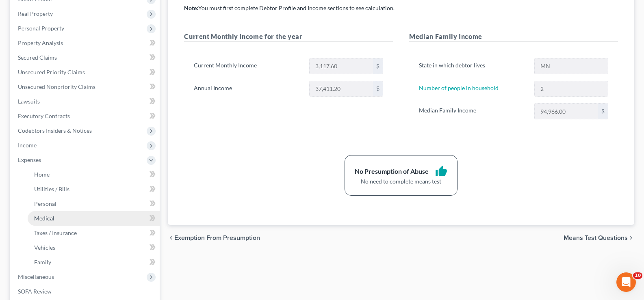
scroll to position [162, 0]
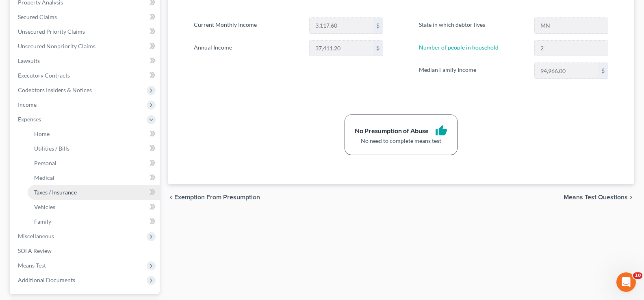
click at [71, 194] on span "Taxes / Insurance" at bounding box center [55, 192] width 43 height 7
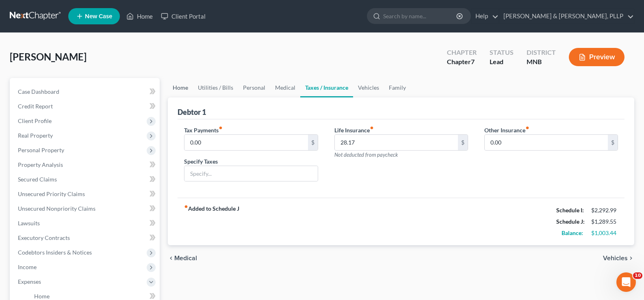
click at [177, 89] on link "Home" at bounding box center [180, 87] width 25 height 19
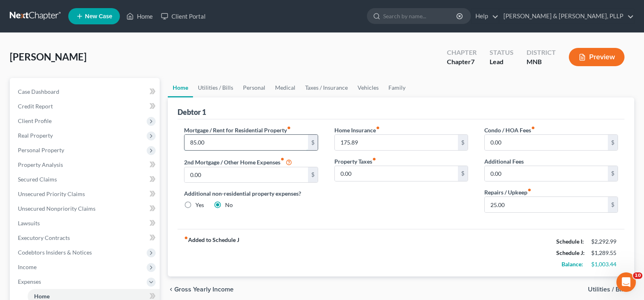
click at [234, 143] on input "85.00" at bounding box center [245, 142] width 123 height 15
click at [380, 176] on input "0.00" at bounding box center [396, 173] width 123 height 15
click at [141, 15] on link "Home" at bounding box center [139, 16] width 35 height 15
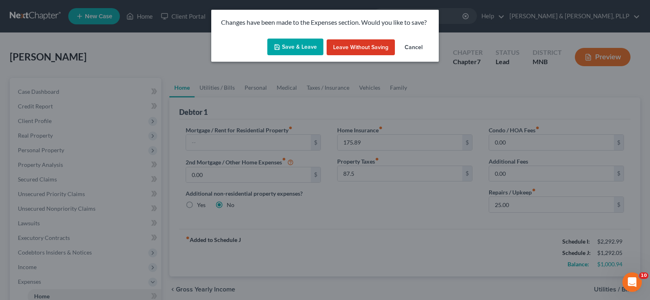
click at [296, 48] on button "Save & Leave" at bounding box center [295, 47] width 56 height 17
